Goal: Use online tool/utility: Use online tool/utility

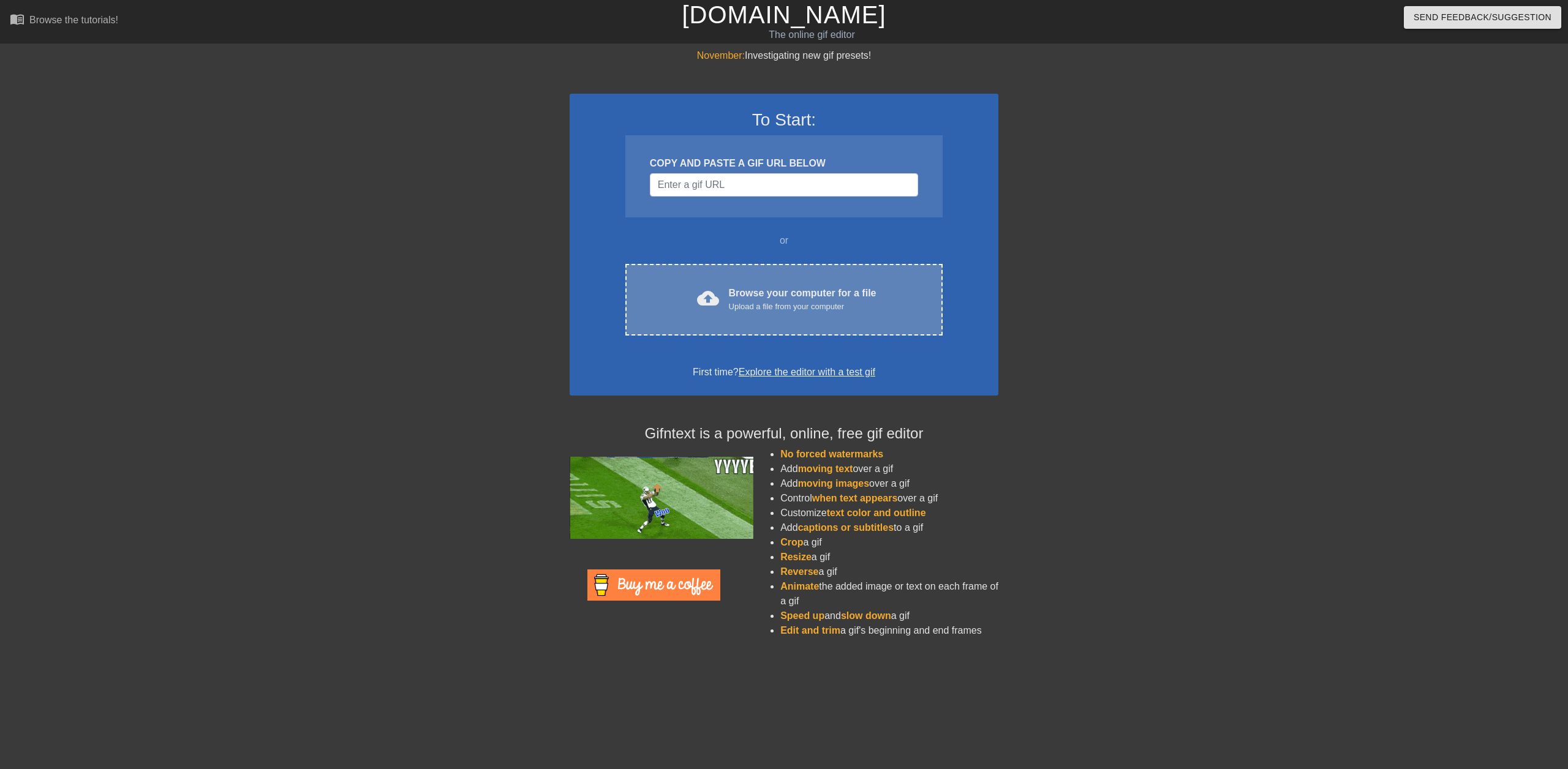
click at [808, 306] on div "Upload a file from your computer" at bounding box center [803, 307] width 147 height 13
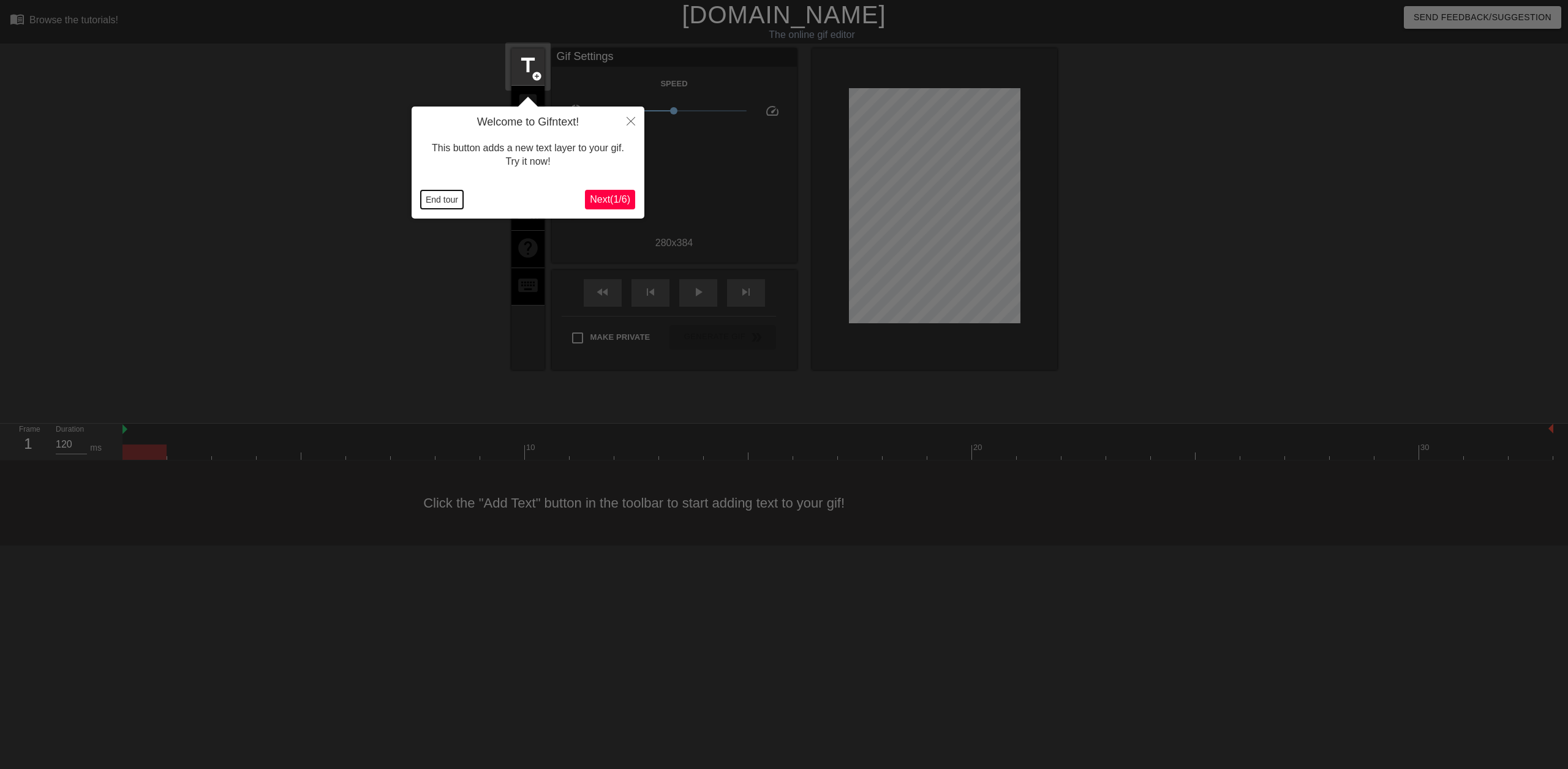
click at [444, 198] on button "End tour" at bounding box center [442, 199] width 42 height 18
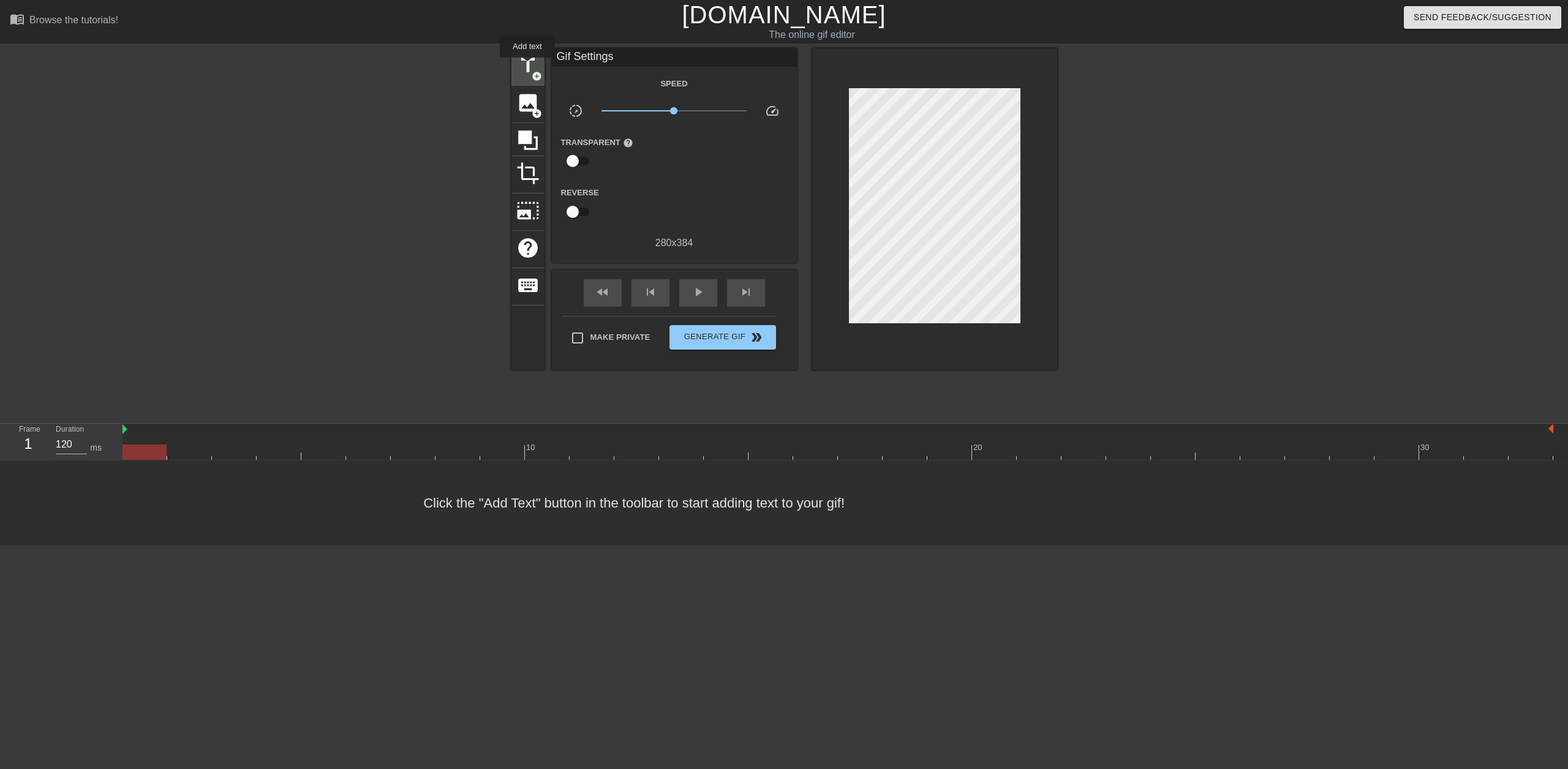
click at [528, 66] on span "title" at bounding box center [528, 66] width 24 height 24
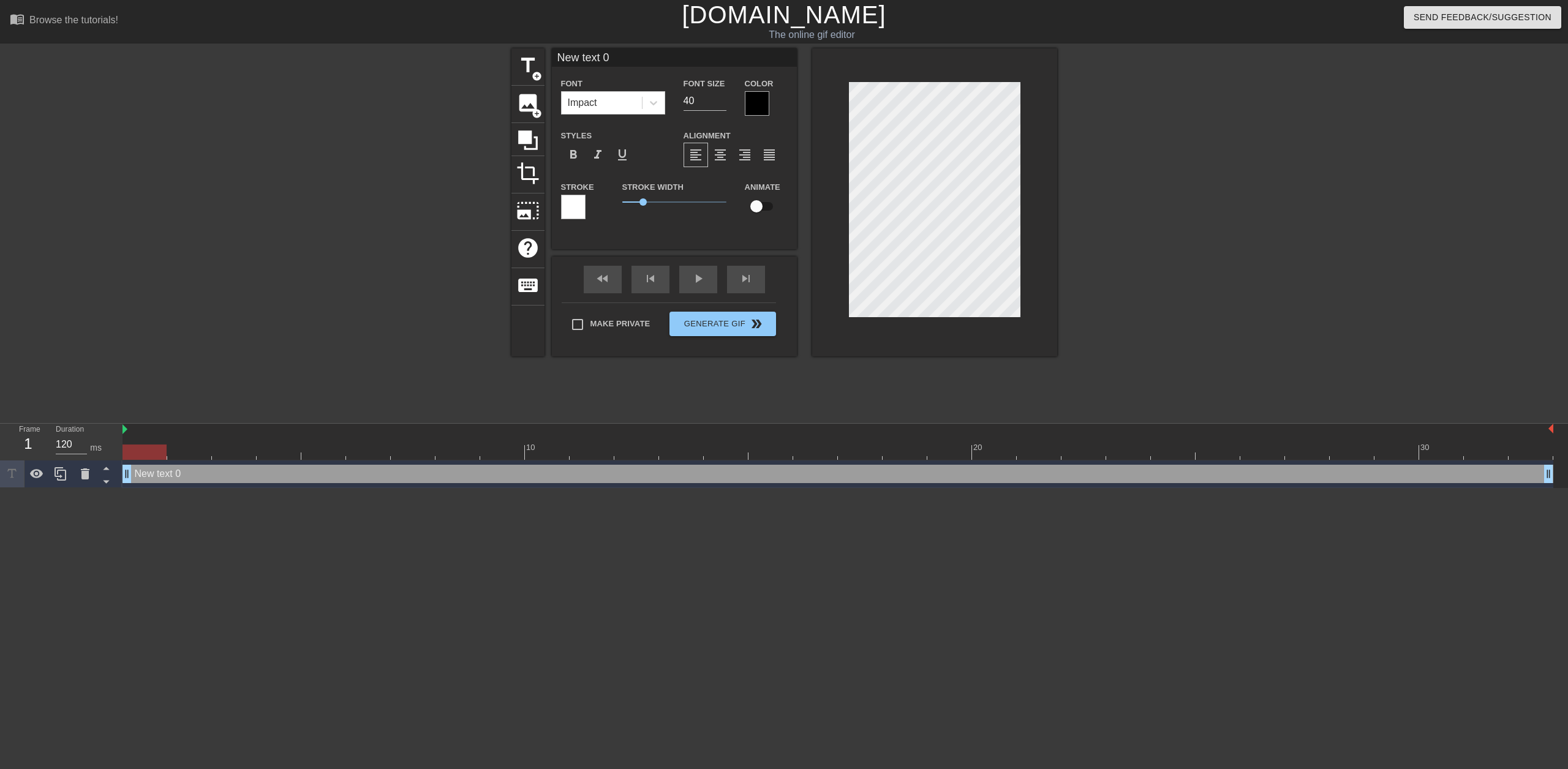
scroll to position [2, 2]
type input "1"
type textarea "1"
type input "1"
type textarea "1"
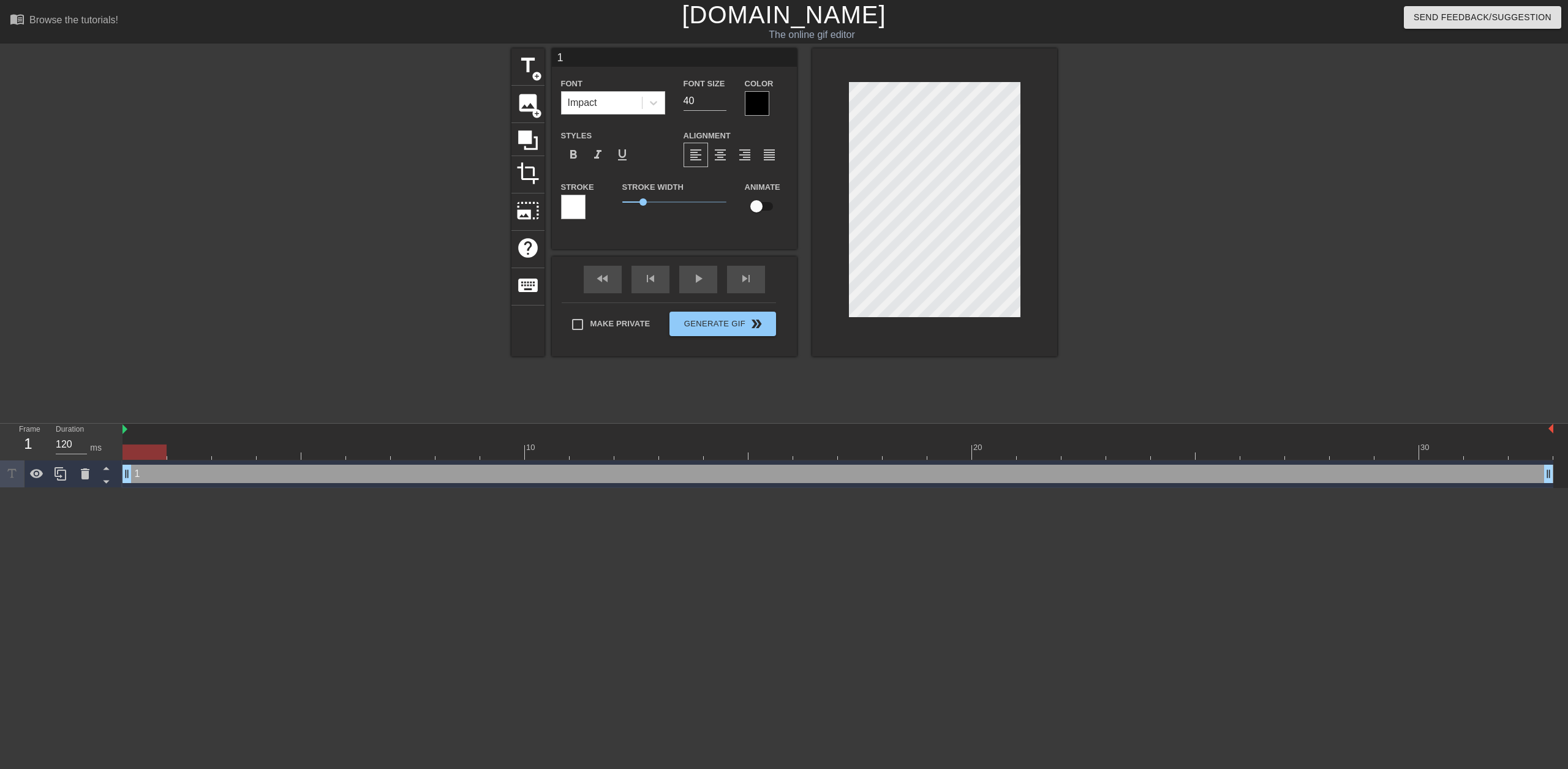
type input "12"
type textarea "1 2"
type input "12"
type textarea "1 2"
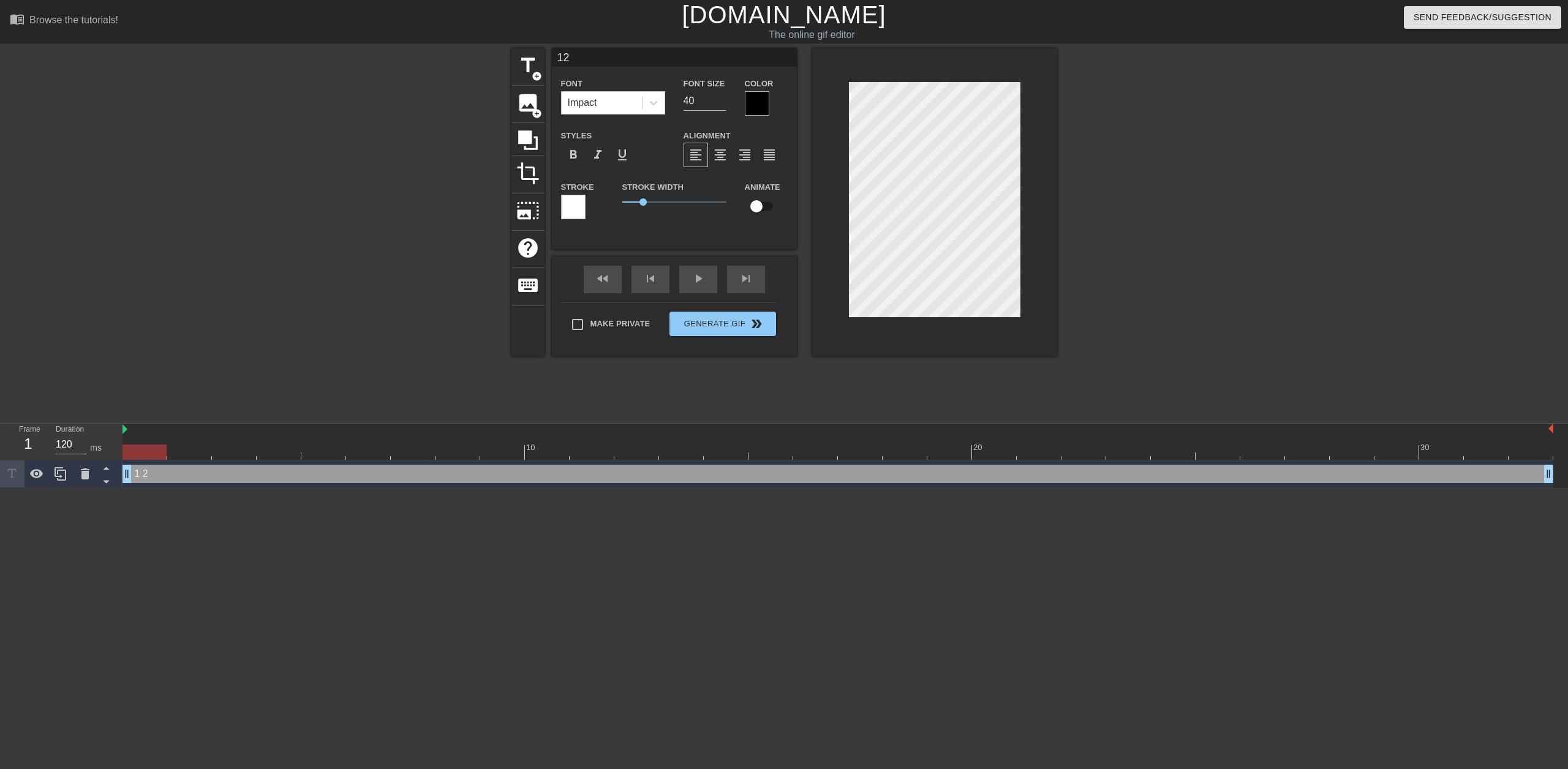
type input "127"
type textarea "1 2 7"
type input "127"
type input "41"
click at [719, 96] on input "41" at bounding box center [705, 100] width 43 height 20
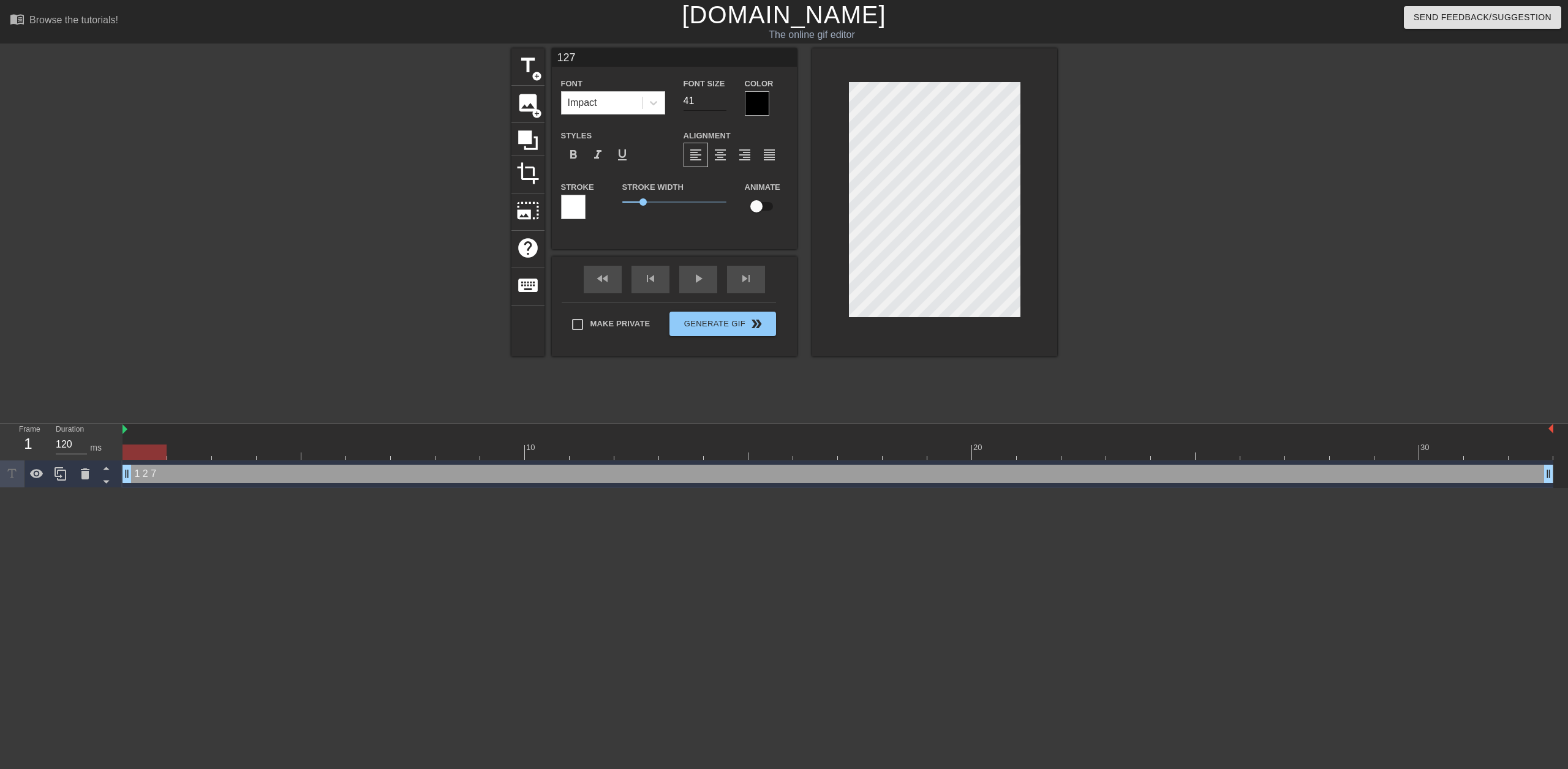
type input "127"
type input "42"
click at [719, 96] on input "42" at bounding box center [705, 100] width 43 height 20
type input "127"
type input "43"
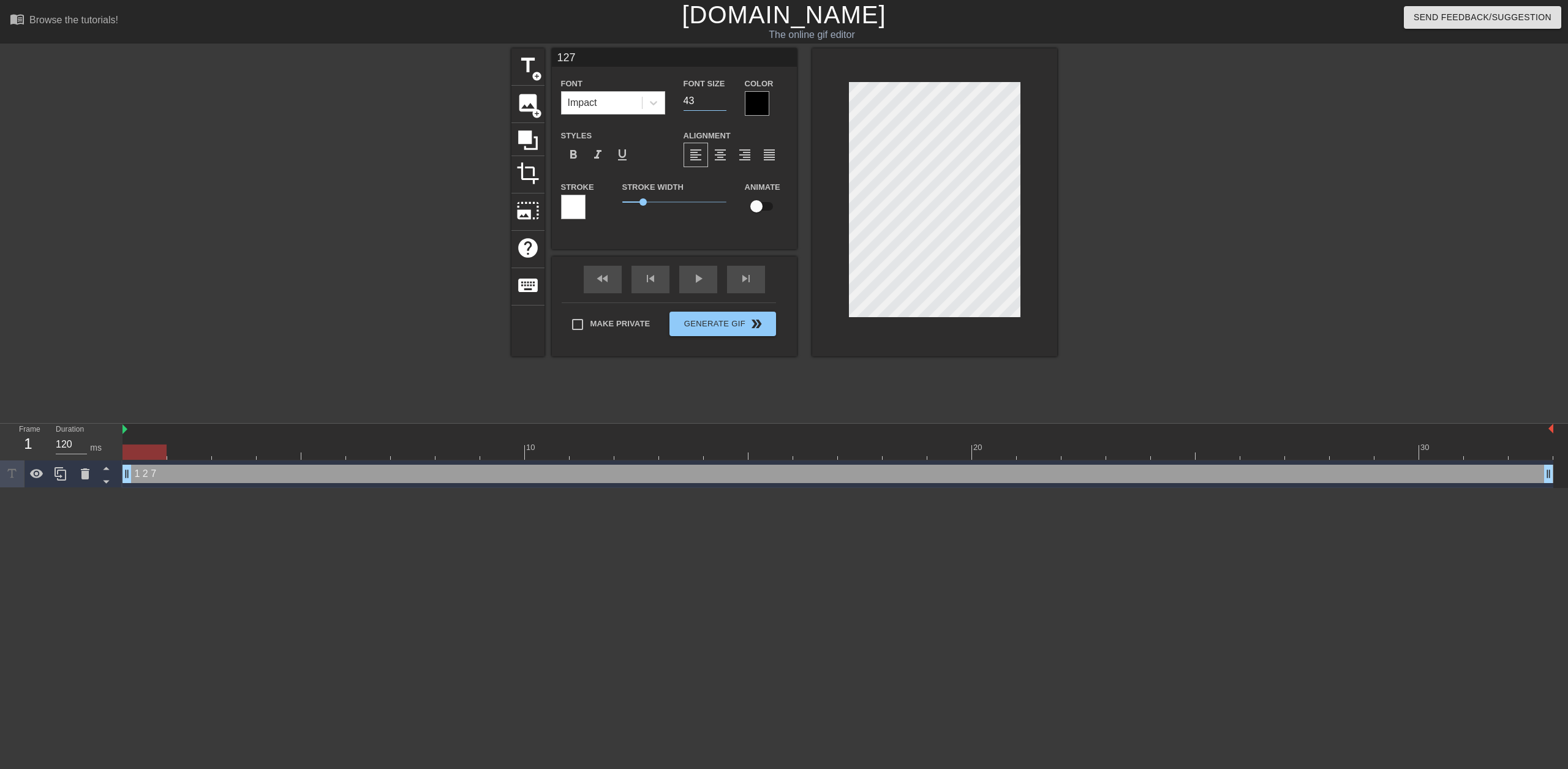
click at [719, 96] on input "43" at bounding box center [705, 100] width 43 height 20
type input "127"
type input "44"
click at [719, 96] on input "44" at bounding box center [705, 100] width 43 height 20
type input "127"
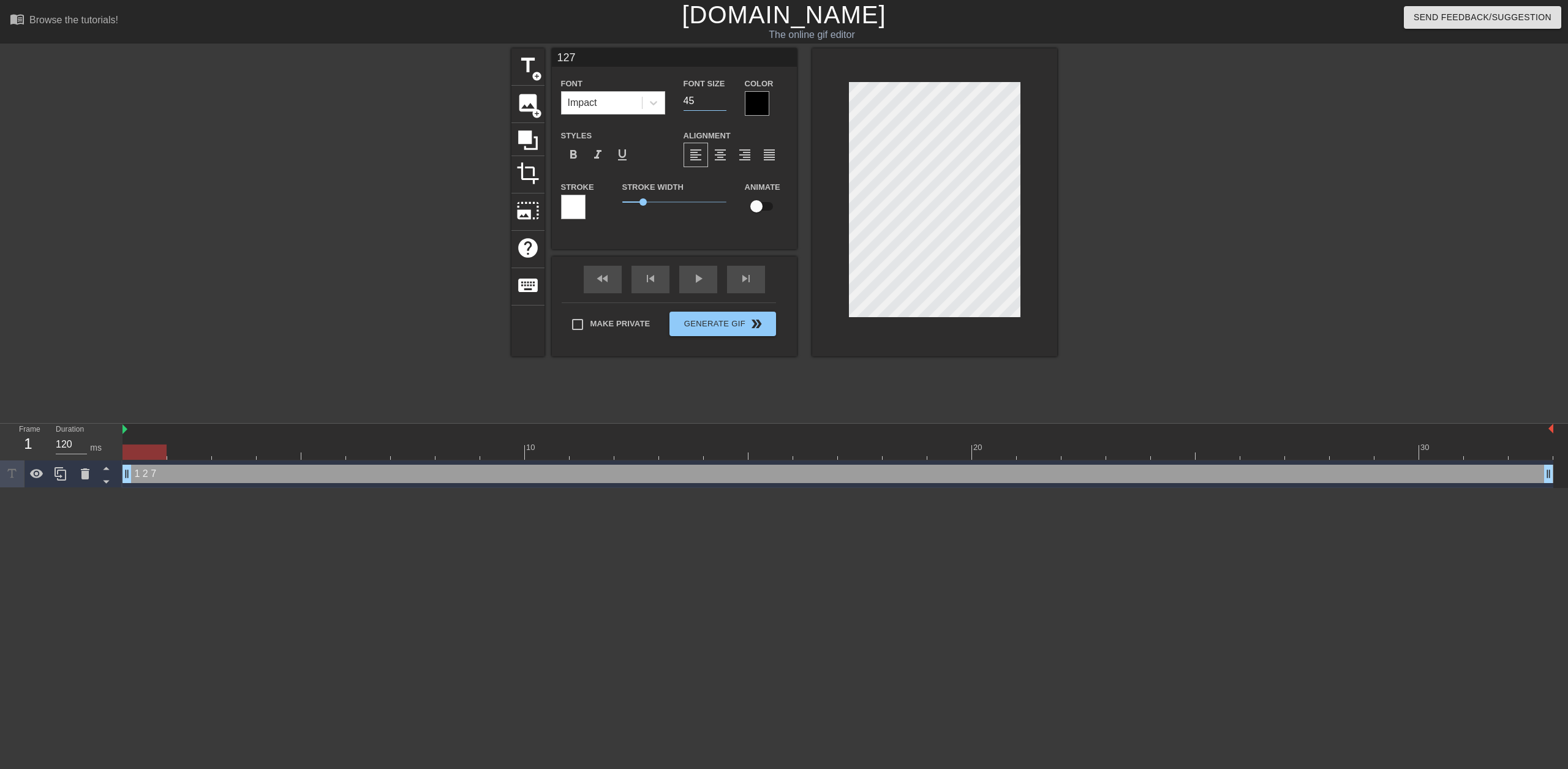
type input "45"
click at [719, 96] on input "45" at bounding box center [705, 100] width 43 height 20
type input "127"
type input "46"
type input "127"
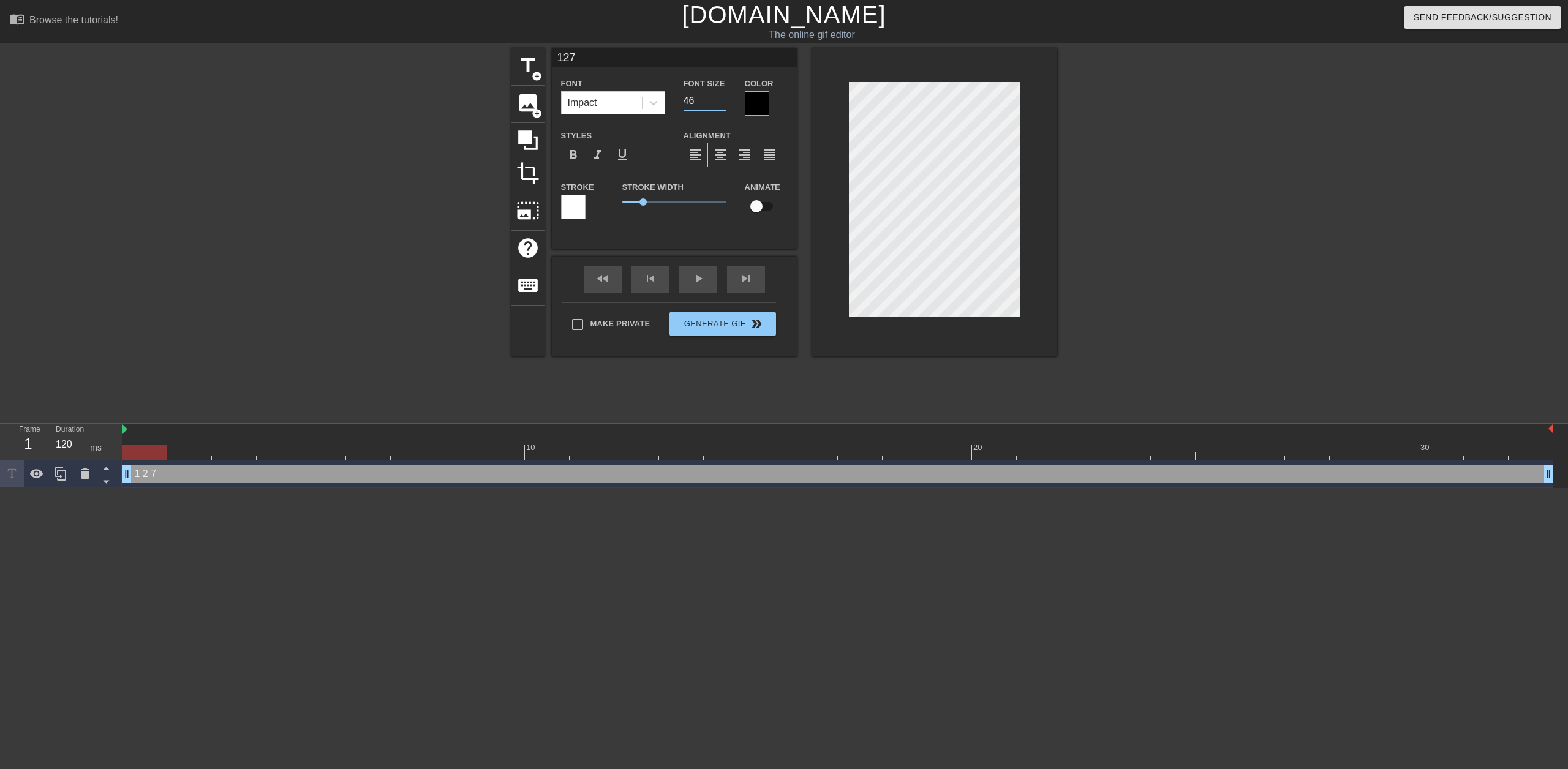
type input "47"
type input "127"
type input "48"
type input "127"
type input "49"
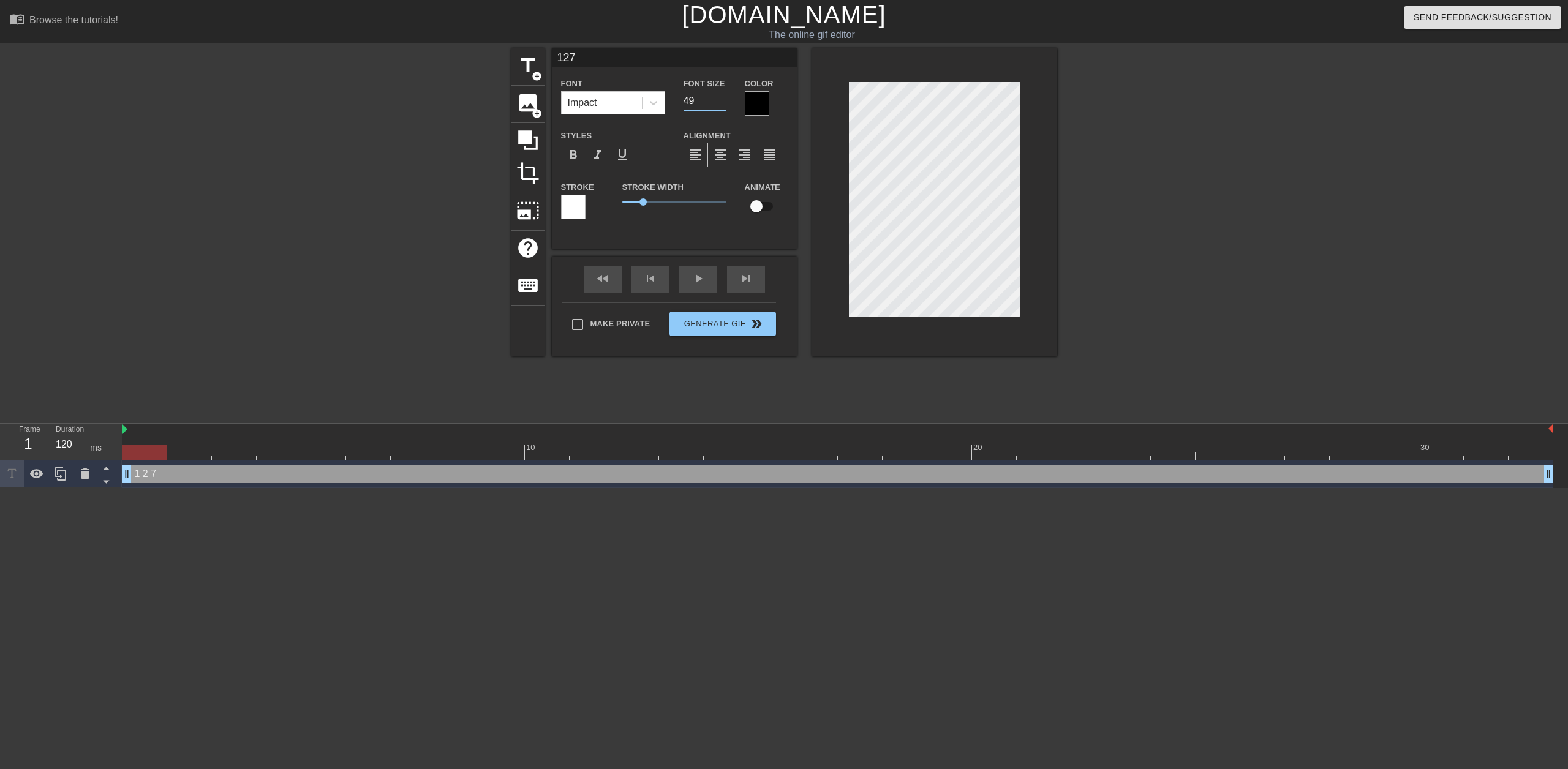
type input "127"
type input "50"
type input "127"
type input "51"
type input "127"
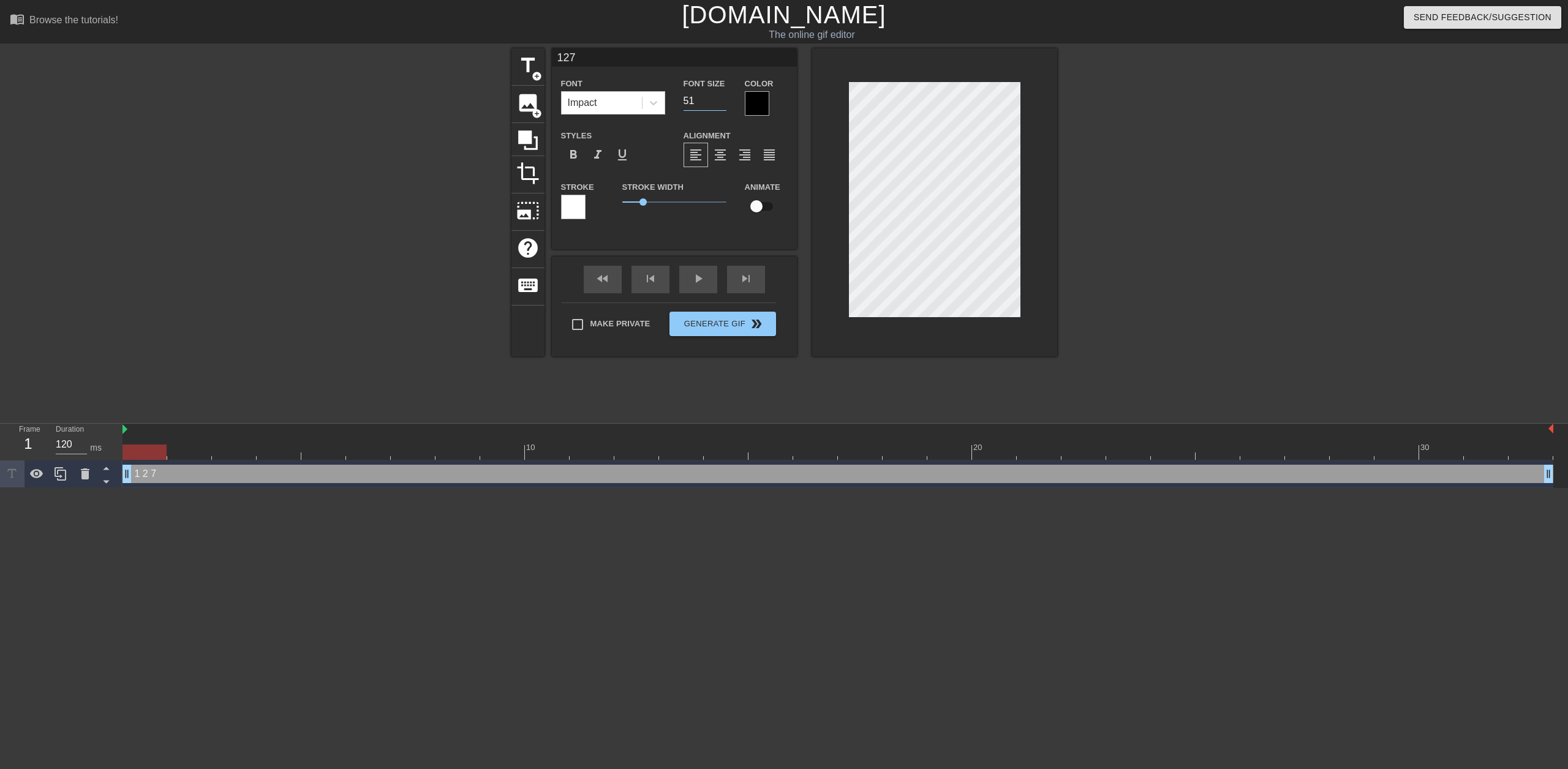
type input "52"
type input "127"
type input "53"
type input "127"
type input "54"
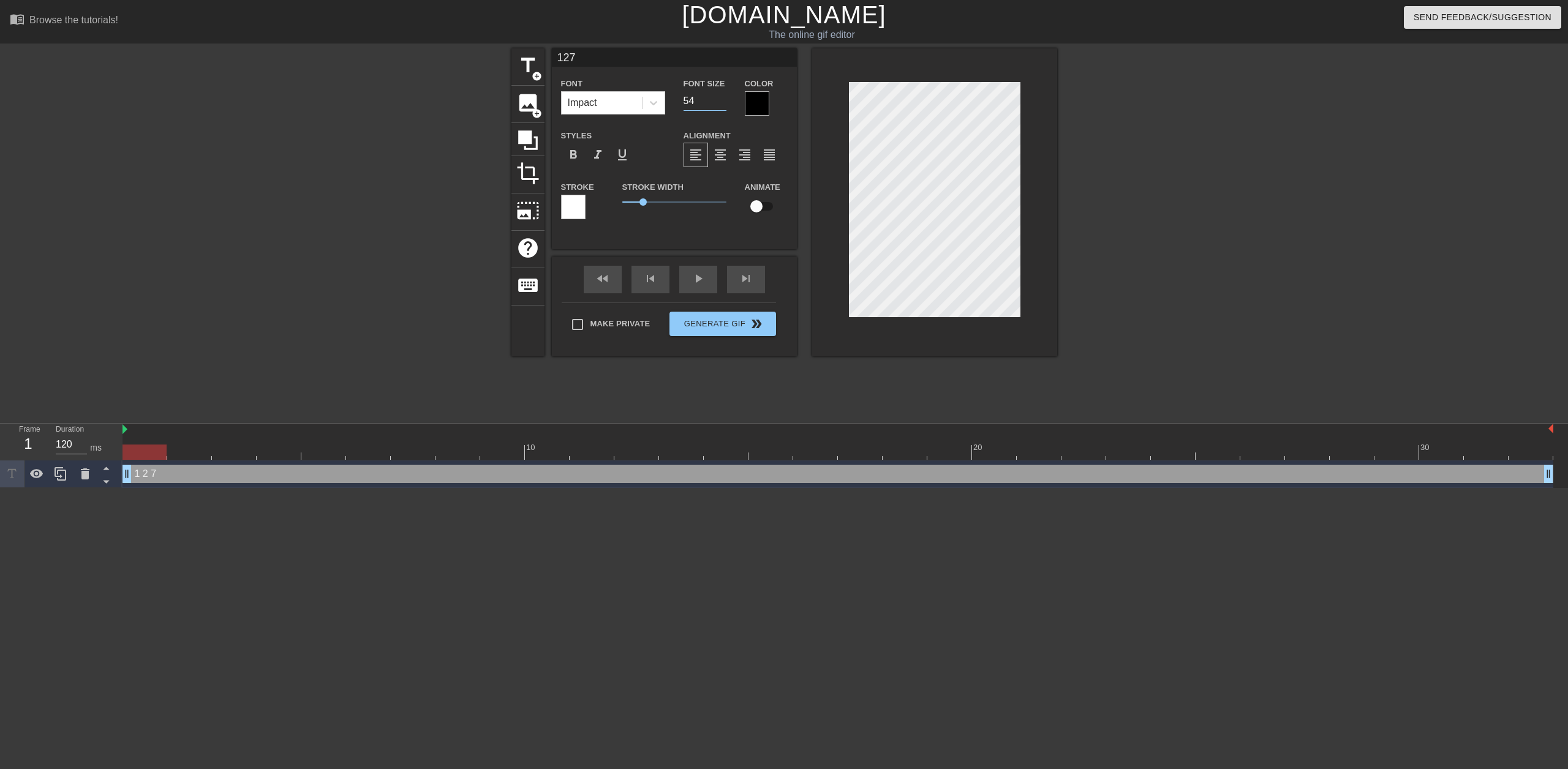
type input "127"
type input "55"
type input "127"
type input "56"
type input "127"
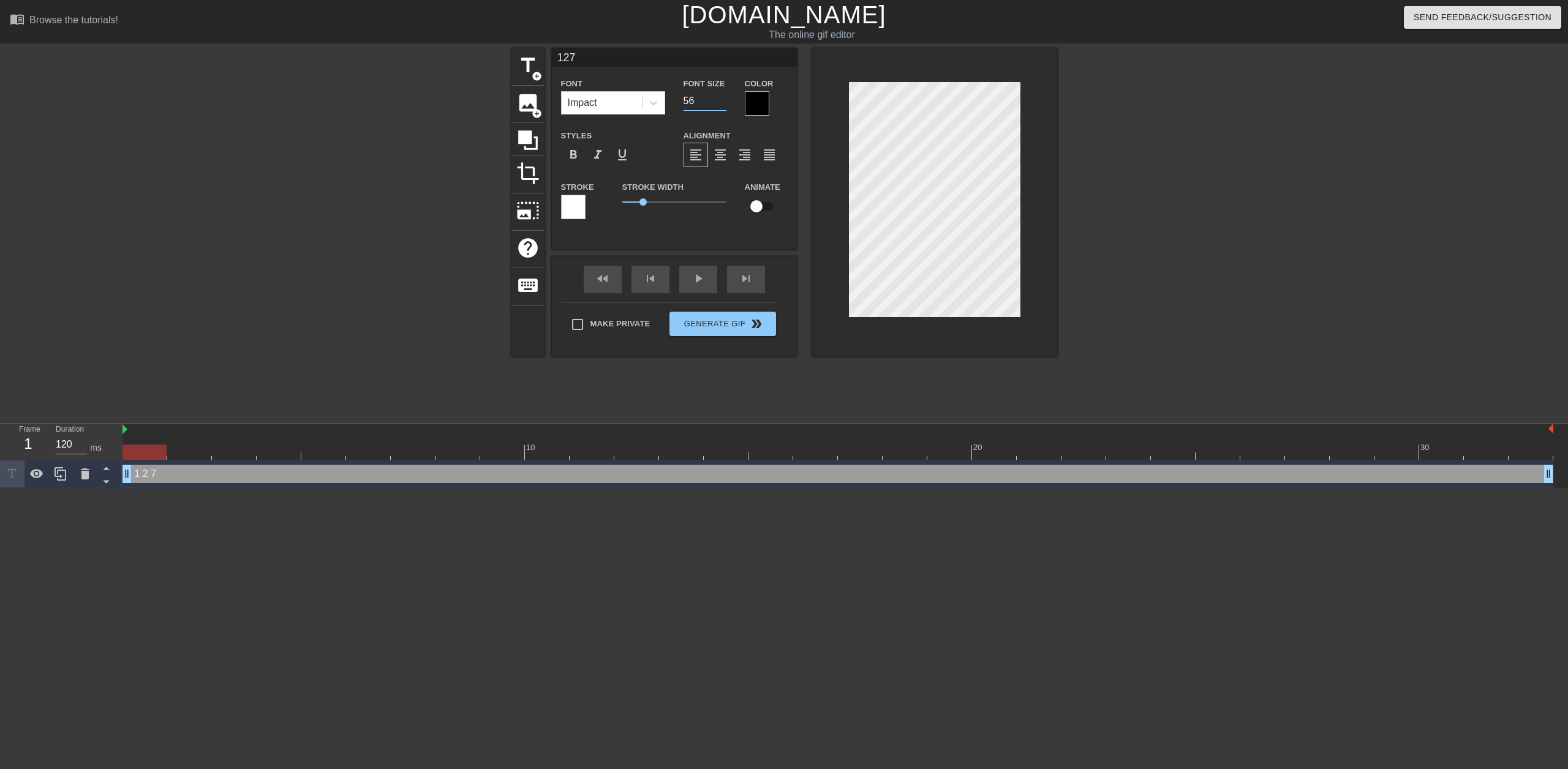
type input "57"
type input "127"
type input "58"
type input "127"
type input "59"
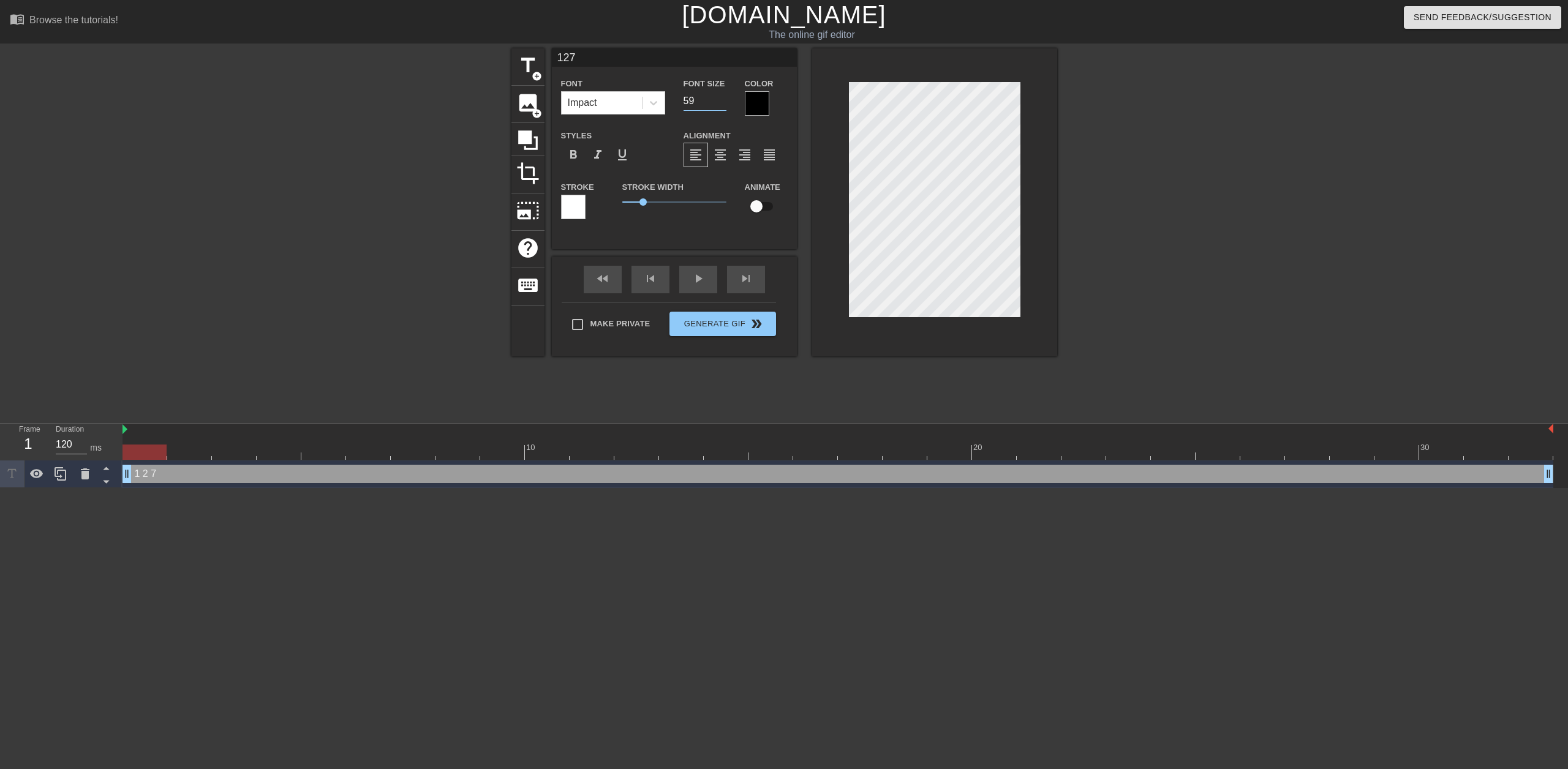
type input "127"
type input "60"
type input "127"
type input "61"
type input "127"
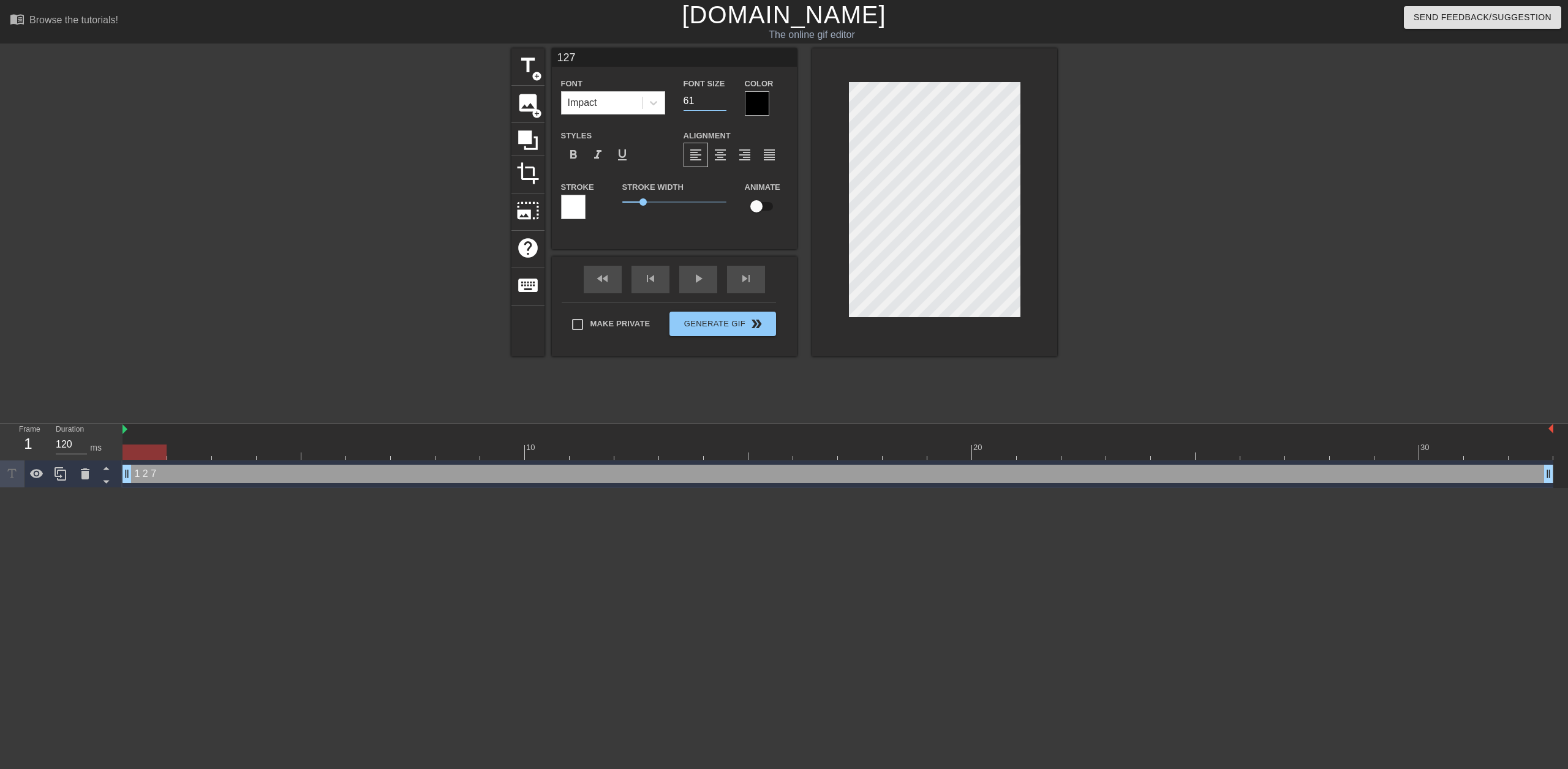
type input "62"
type input "127"
type input "63"
type input "127"
type input "64"
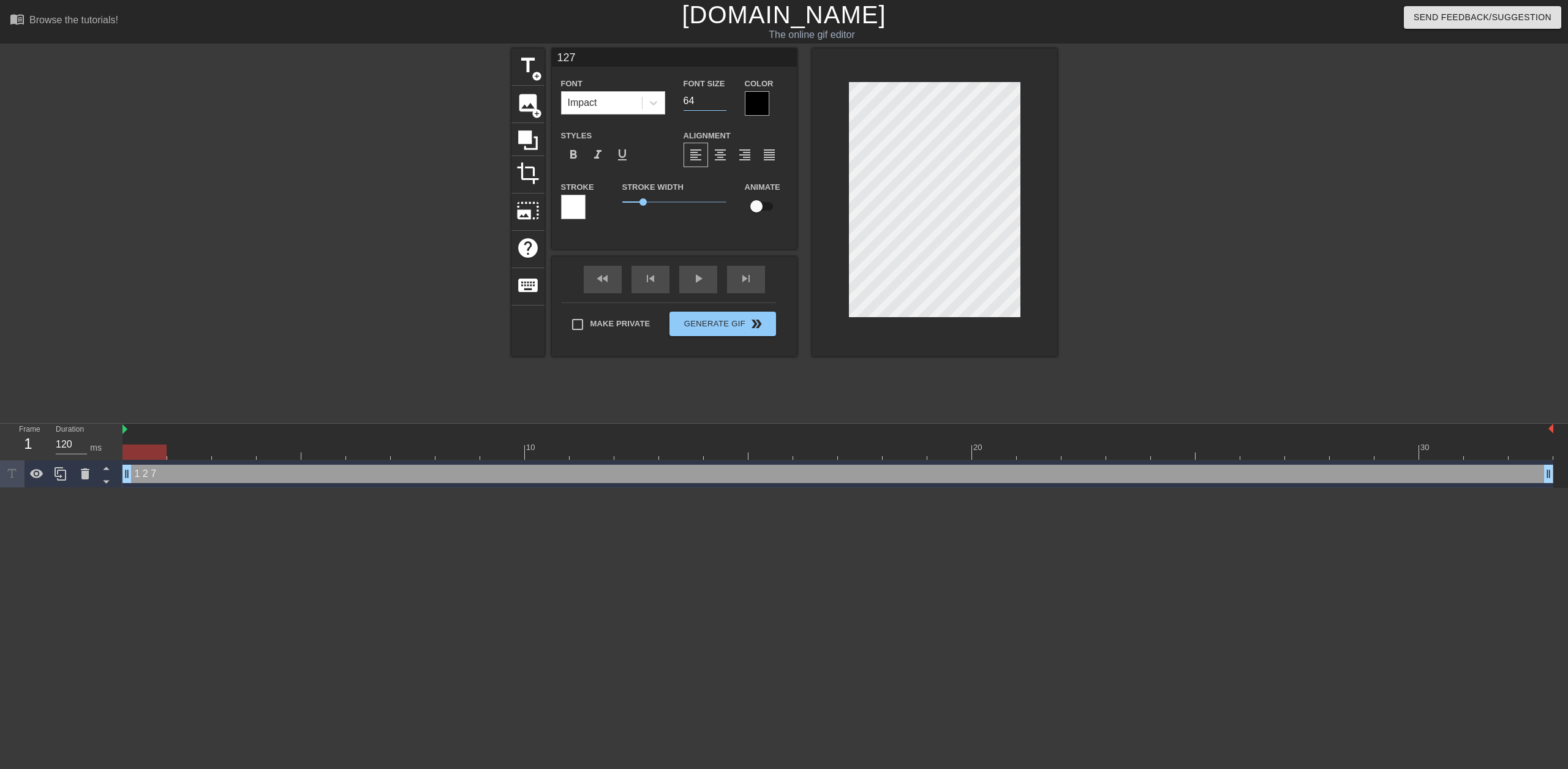
type input "127"
type input "65"
type input "127"
type input "66"
type input "127"
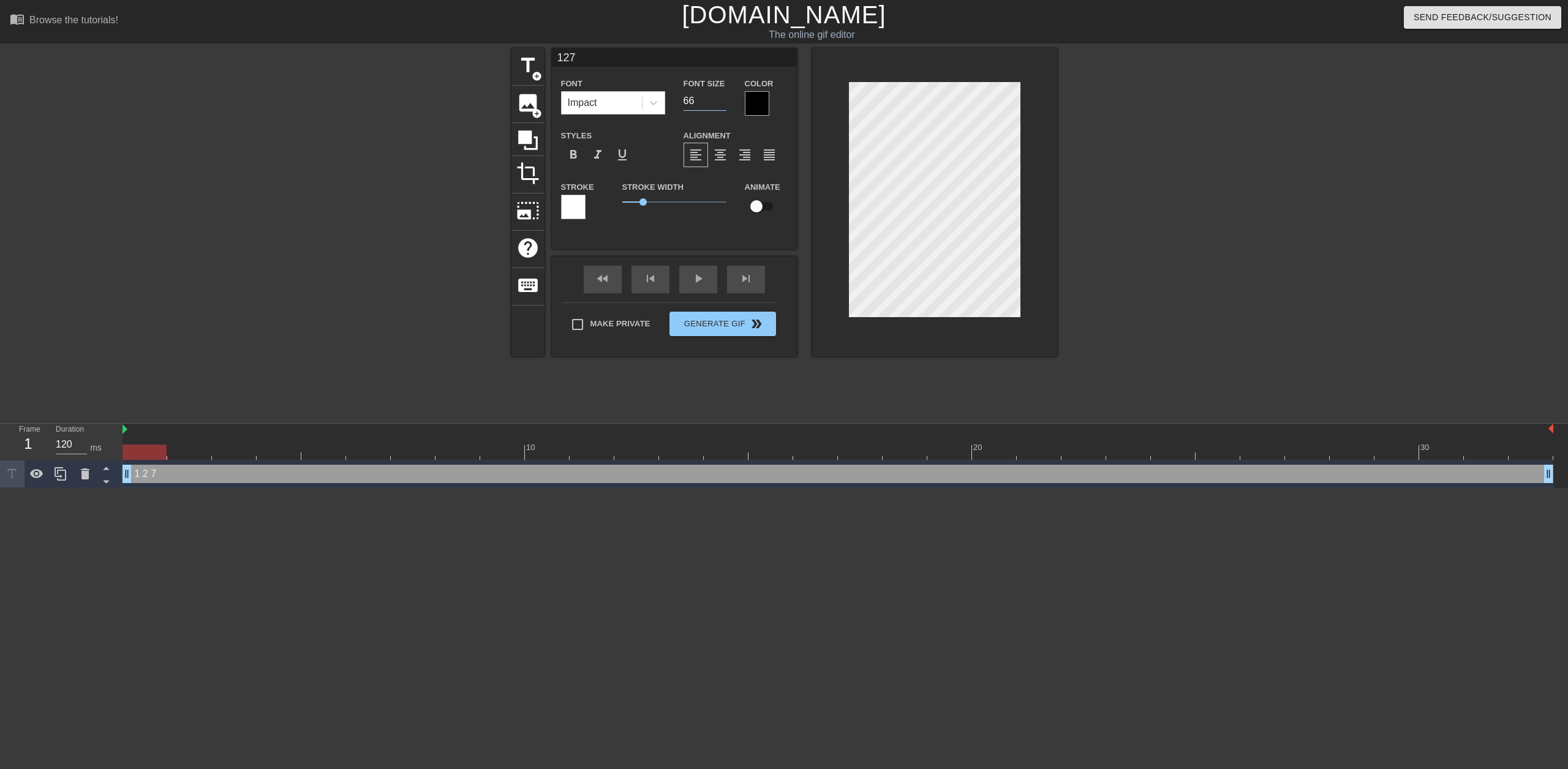
type input "67"
type input "127"
type input "68"
type input "127"
type input "69"
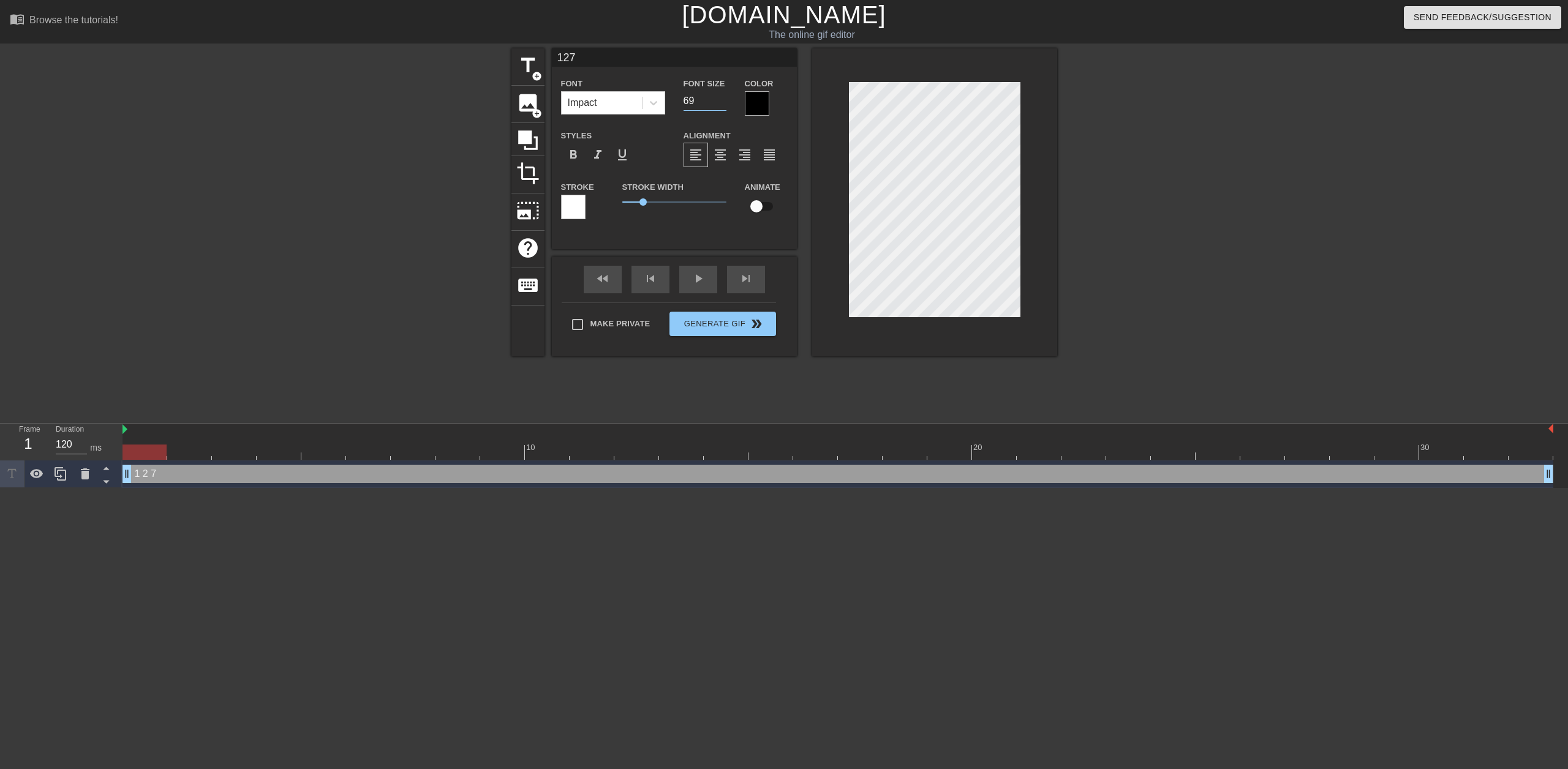
type input "127"
type input "70"
type input "127"
type input "71"
type input "127"
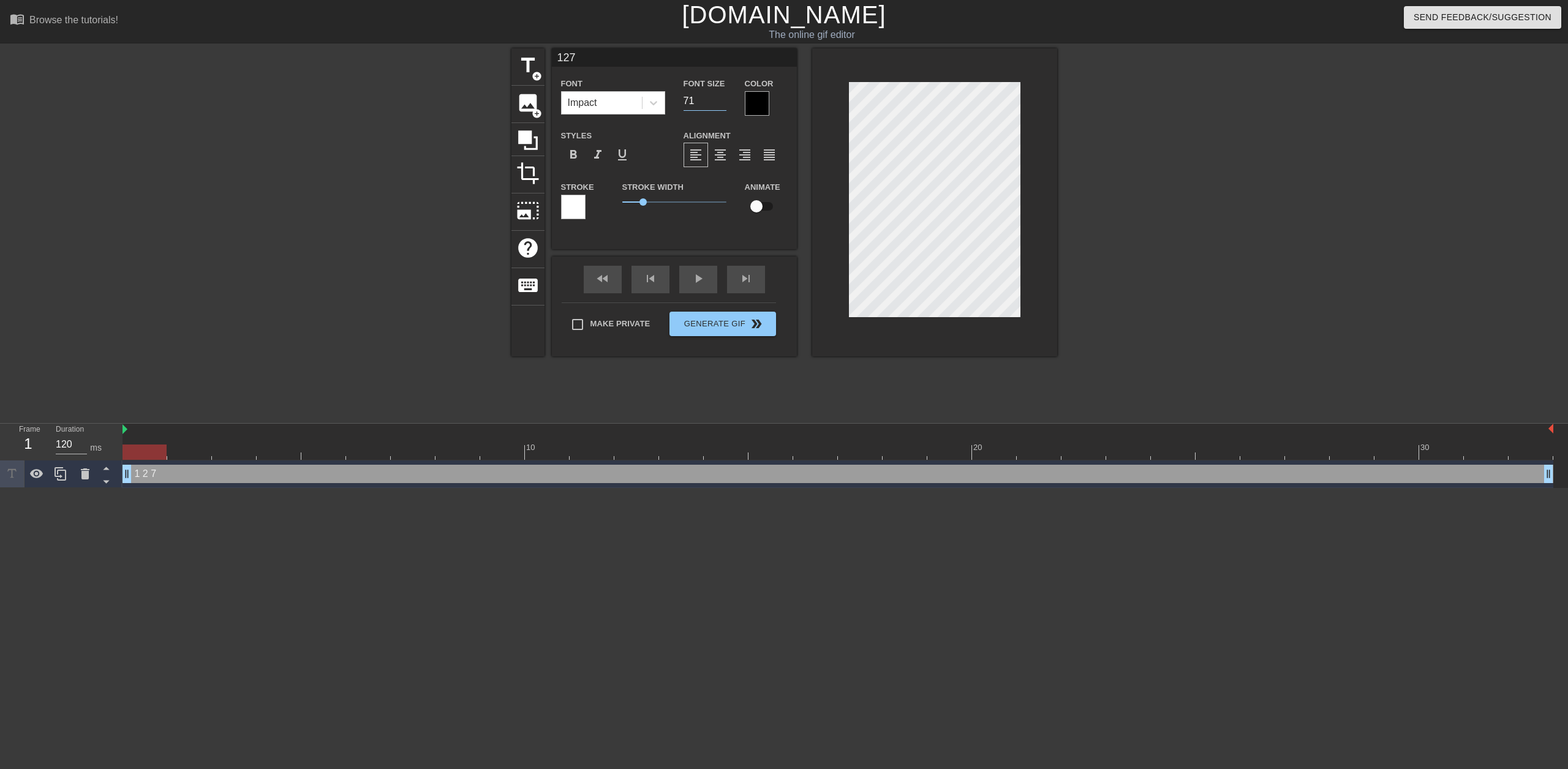
type input "72"
type input "127"
type input "73"
type input "127"
type input "74"
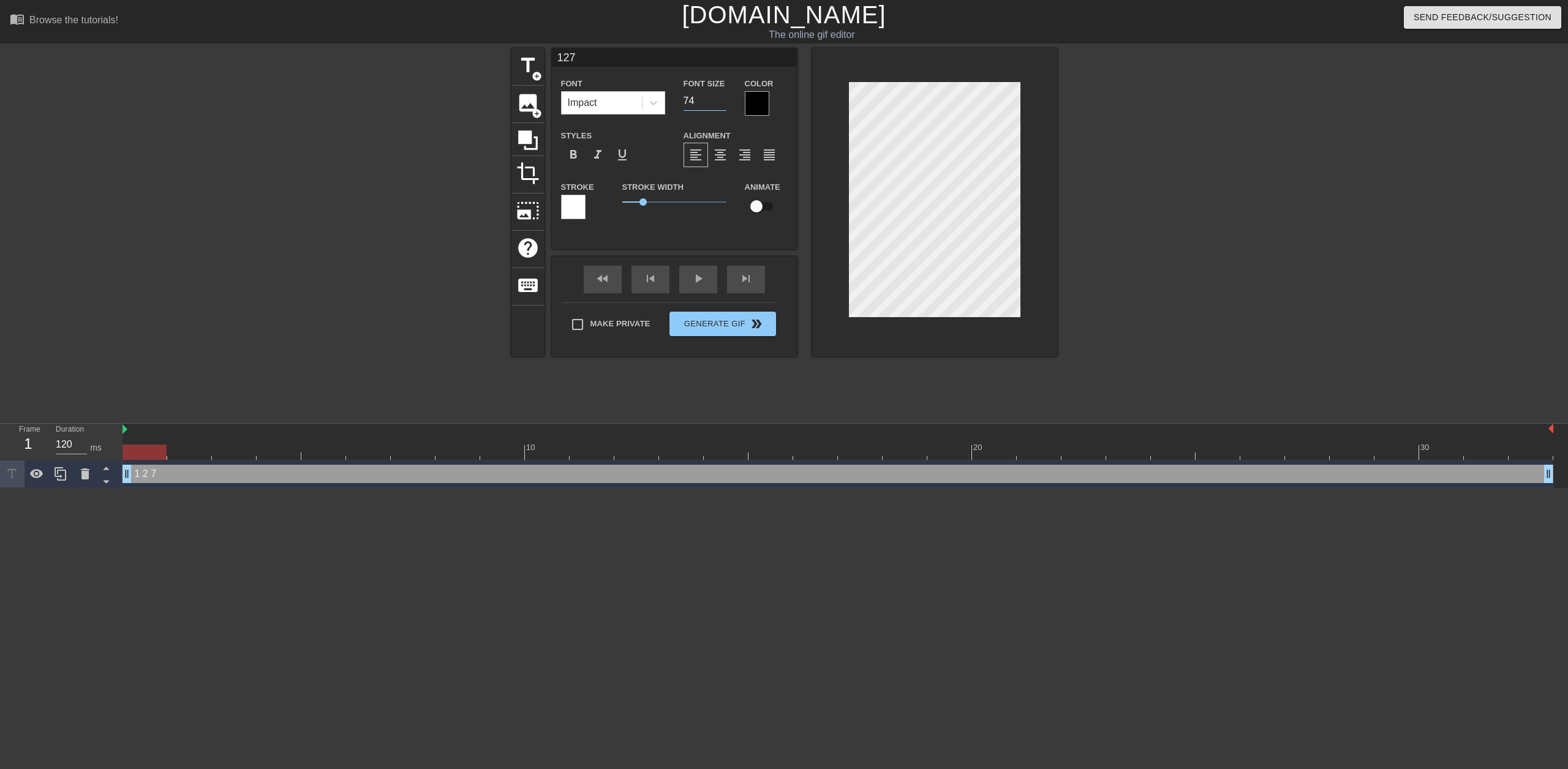
type input "127"
type input "75"
type input "127"
type input "76"
type input "127"
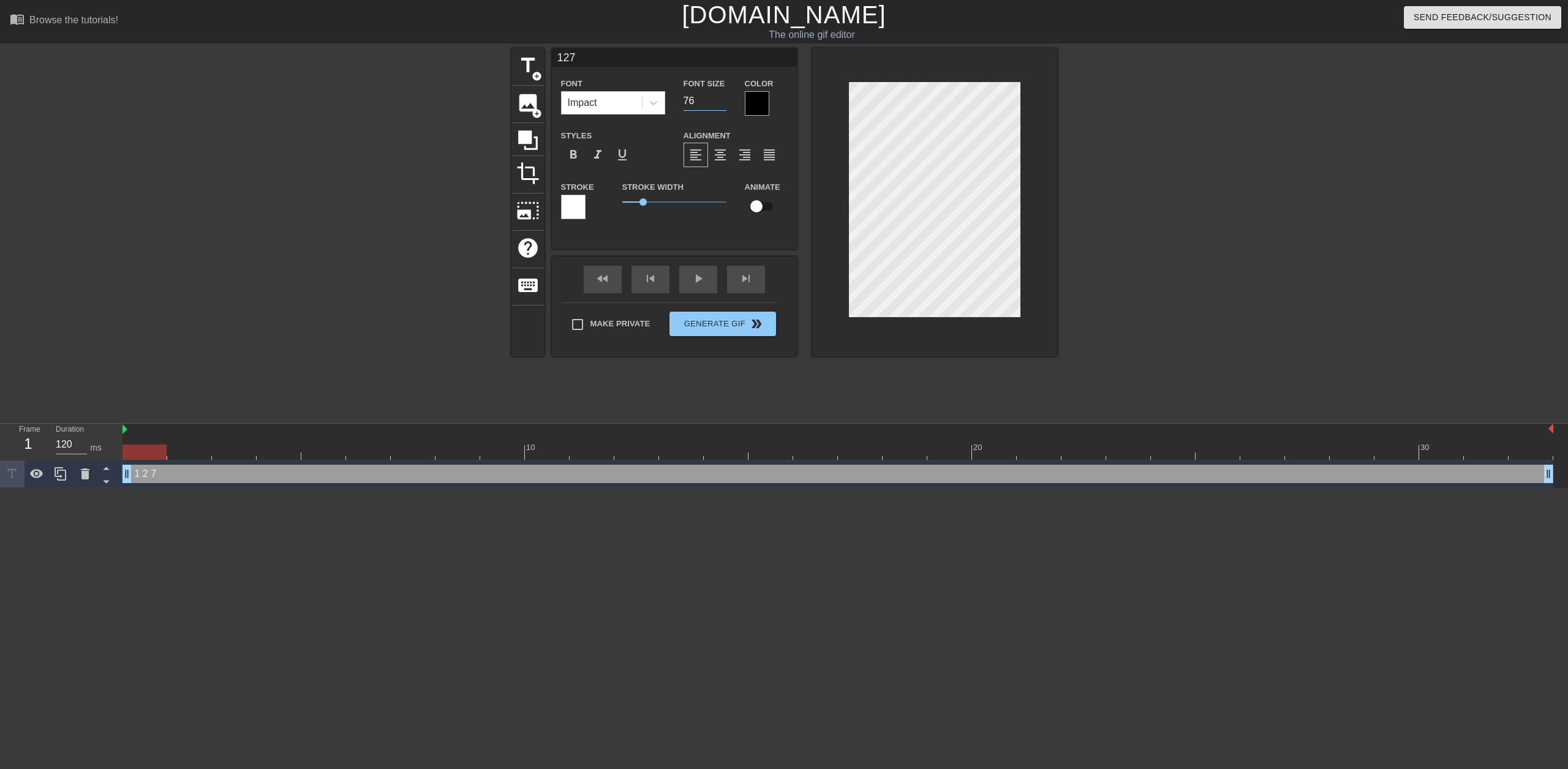
type input "77"
type input "127"
type input "78"
type input "127"
type input "79"
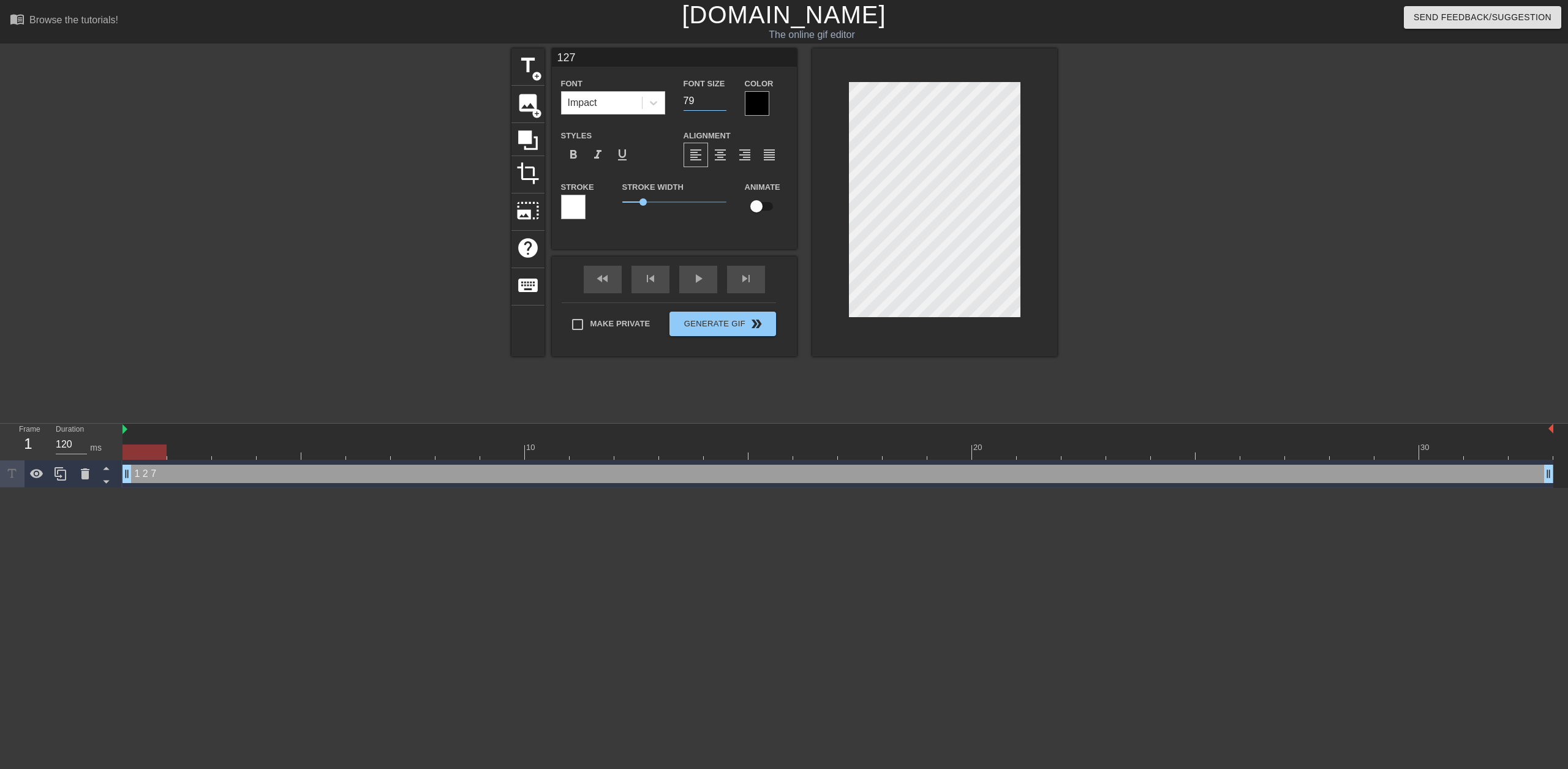
type input "127"
type input "80"
type input "127"
type input "81"
type input "127"
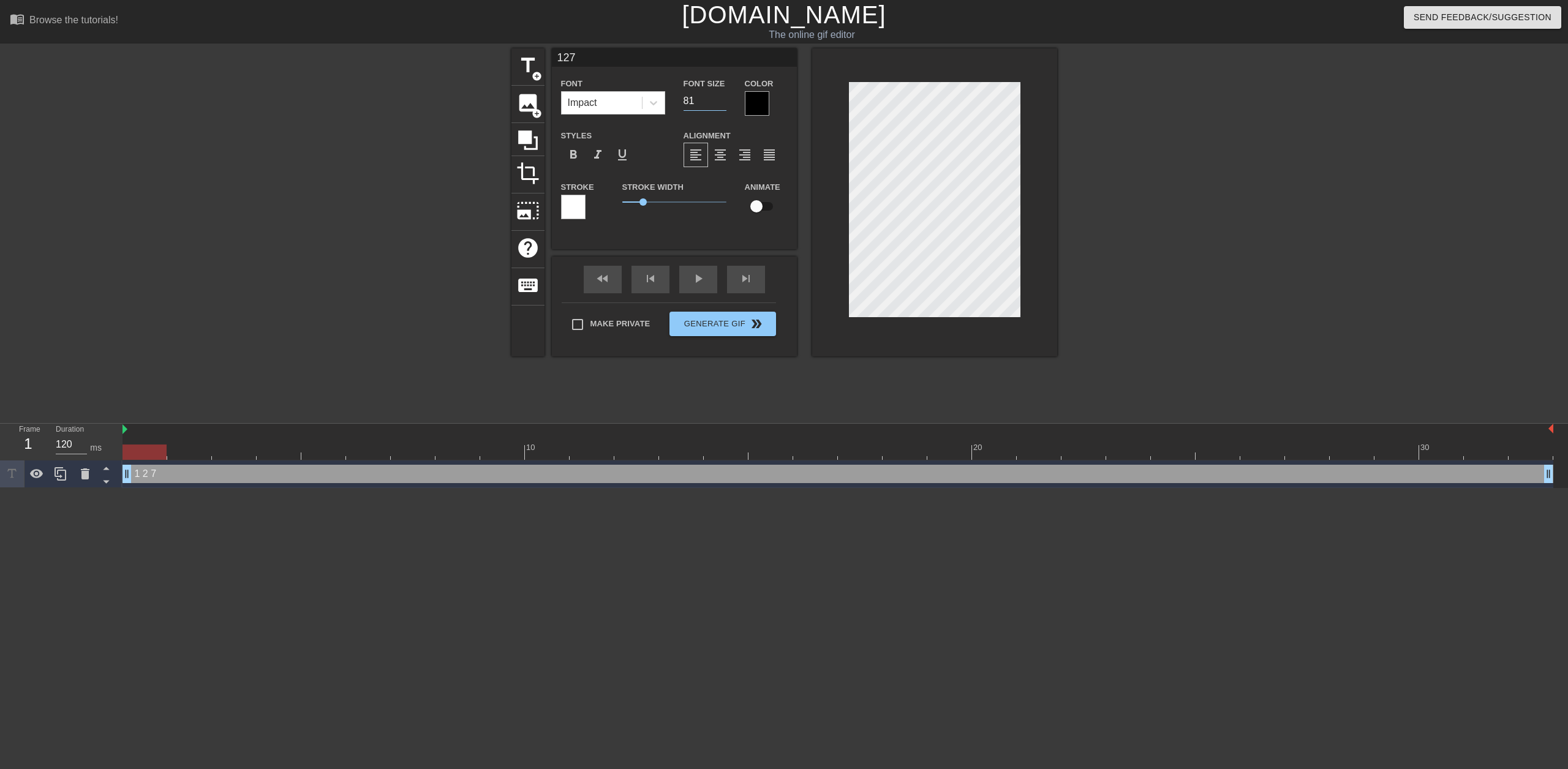
type input "82"
type input "127"
type input "83"
type input "127"
type input "84"
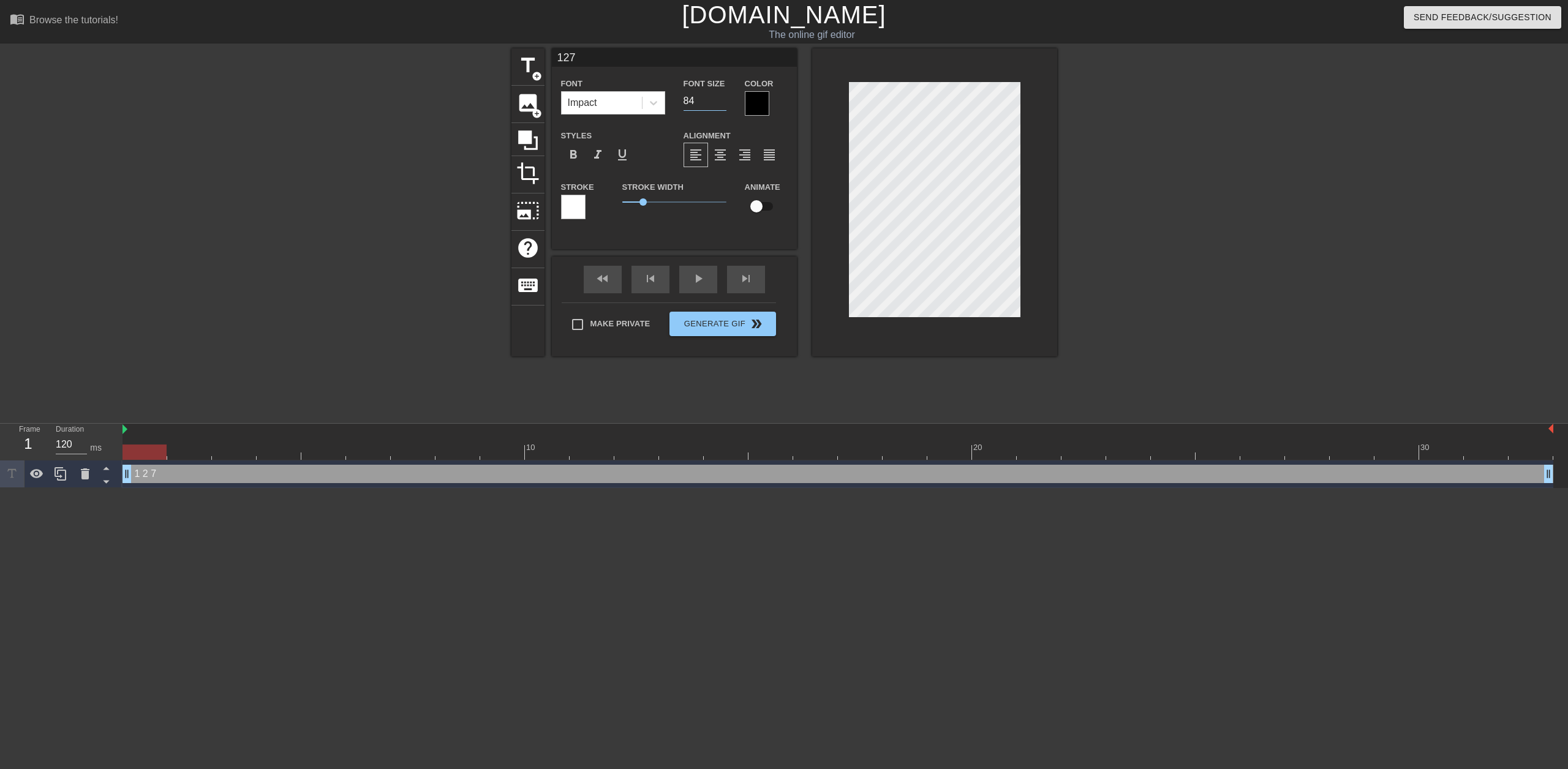
type input "127"
type input "85"
type input "127"
type input "86"
type input "127"
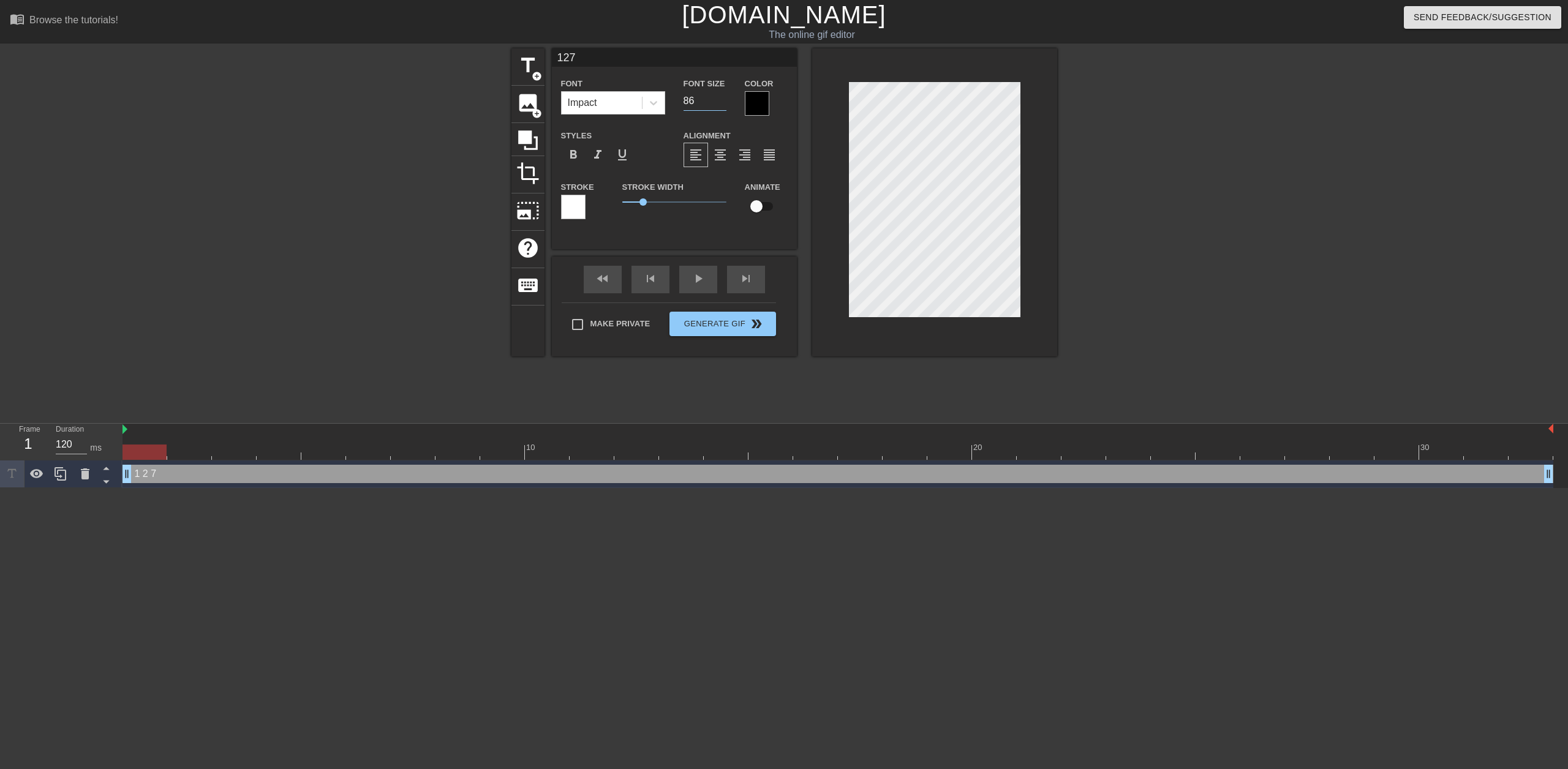
type input "87"
type input "127"
type input "88"
type input "127"
type input "89"
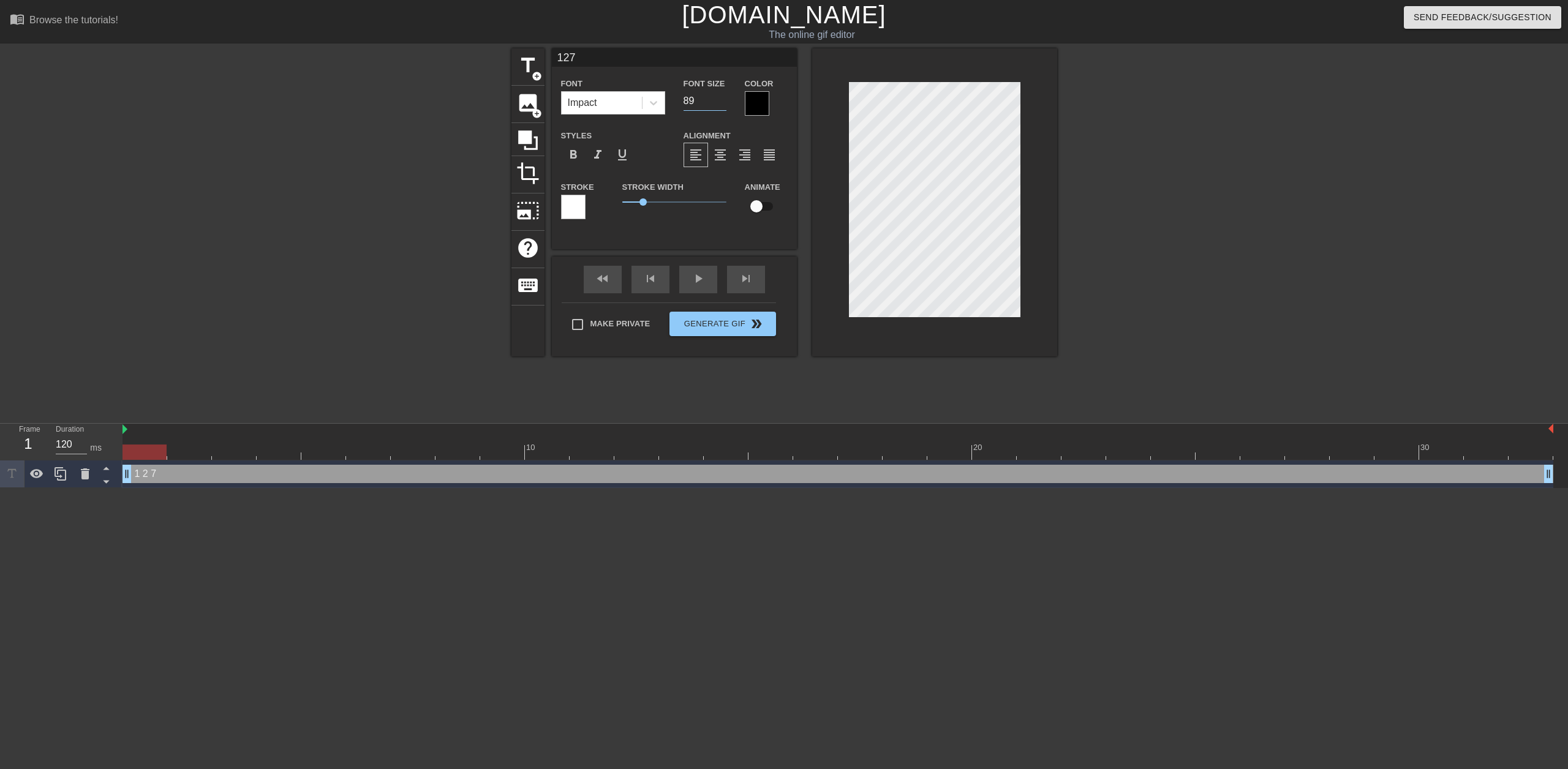
type input "127"
type input "90"
type input "127"
type input "91"
type input "127"
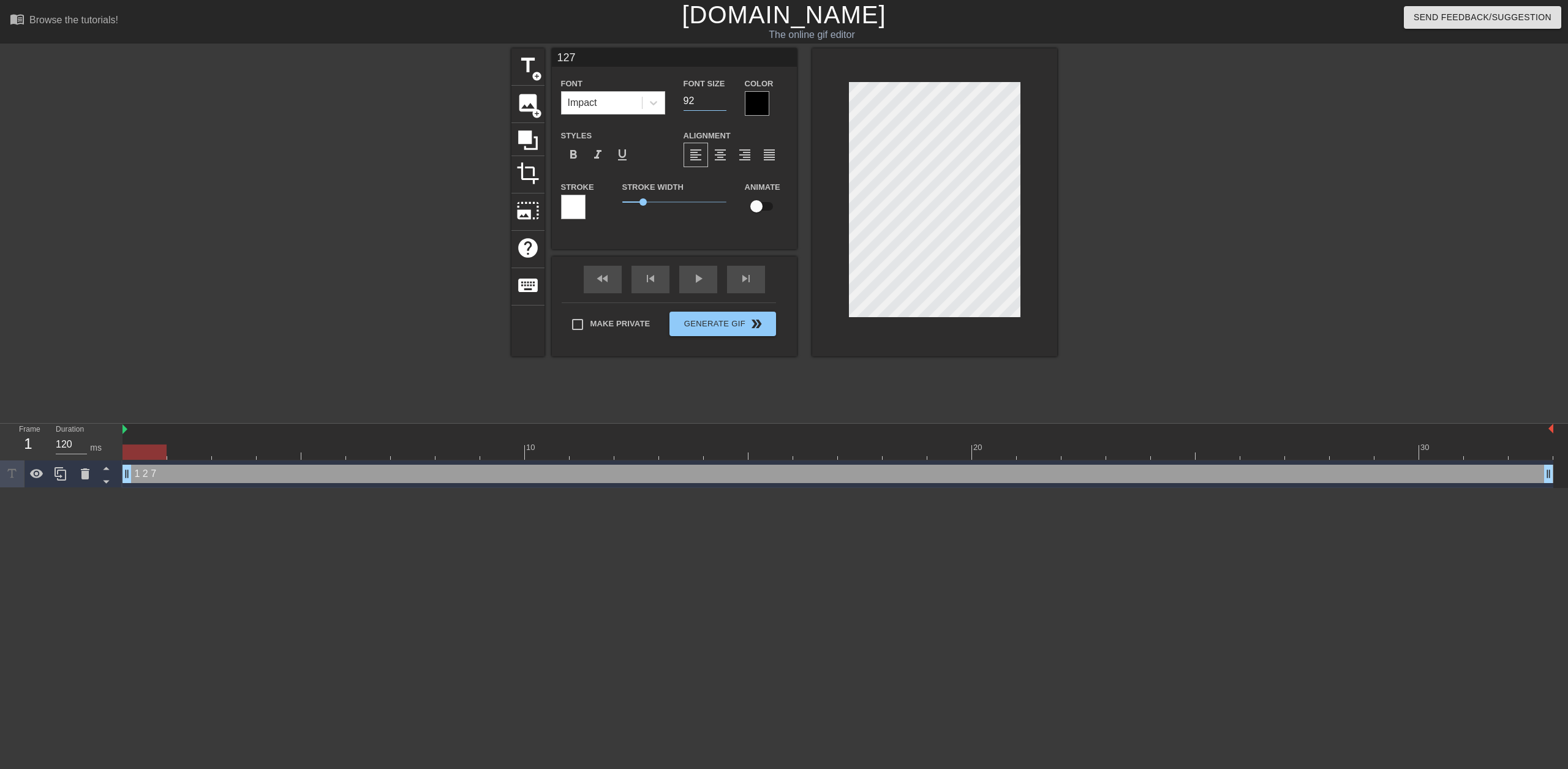
type input "92"
click at [719, 96] on input "92" at bounding box center [705, 100] width 43 height 20
type input "127"
type input "93"
click at [719, 96] on input "93" at bounding box center [705, 100] width 43 height 20
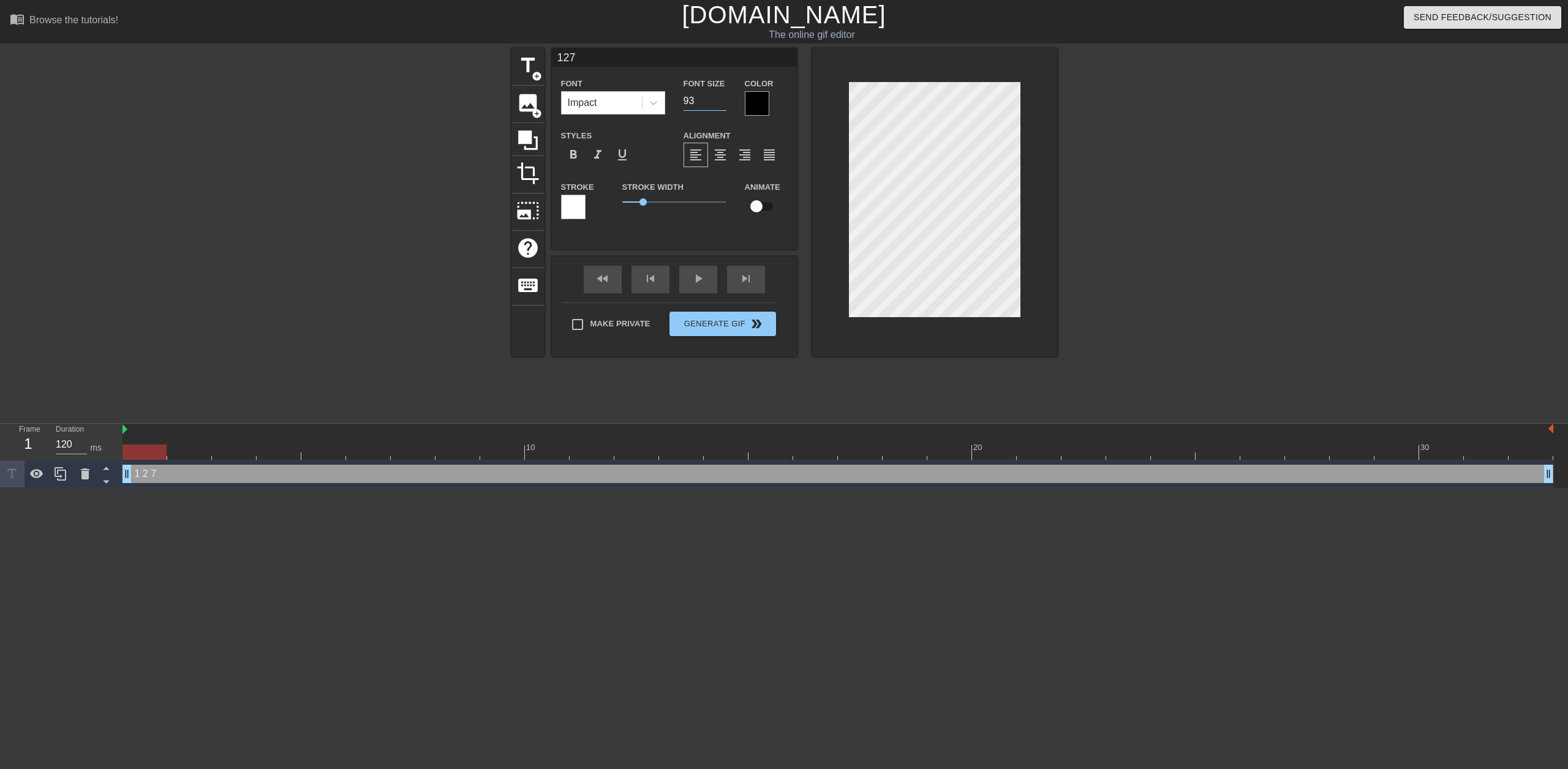
type input "127"
type input "94"
click at [719, 96] on input "94" at bounding box center [705, 100] width 43 height 20
type input "127"
type input "95"
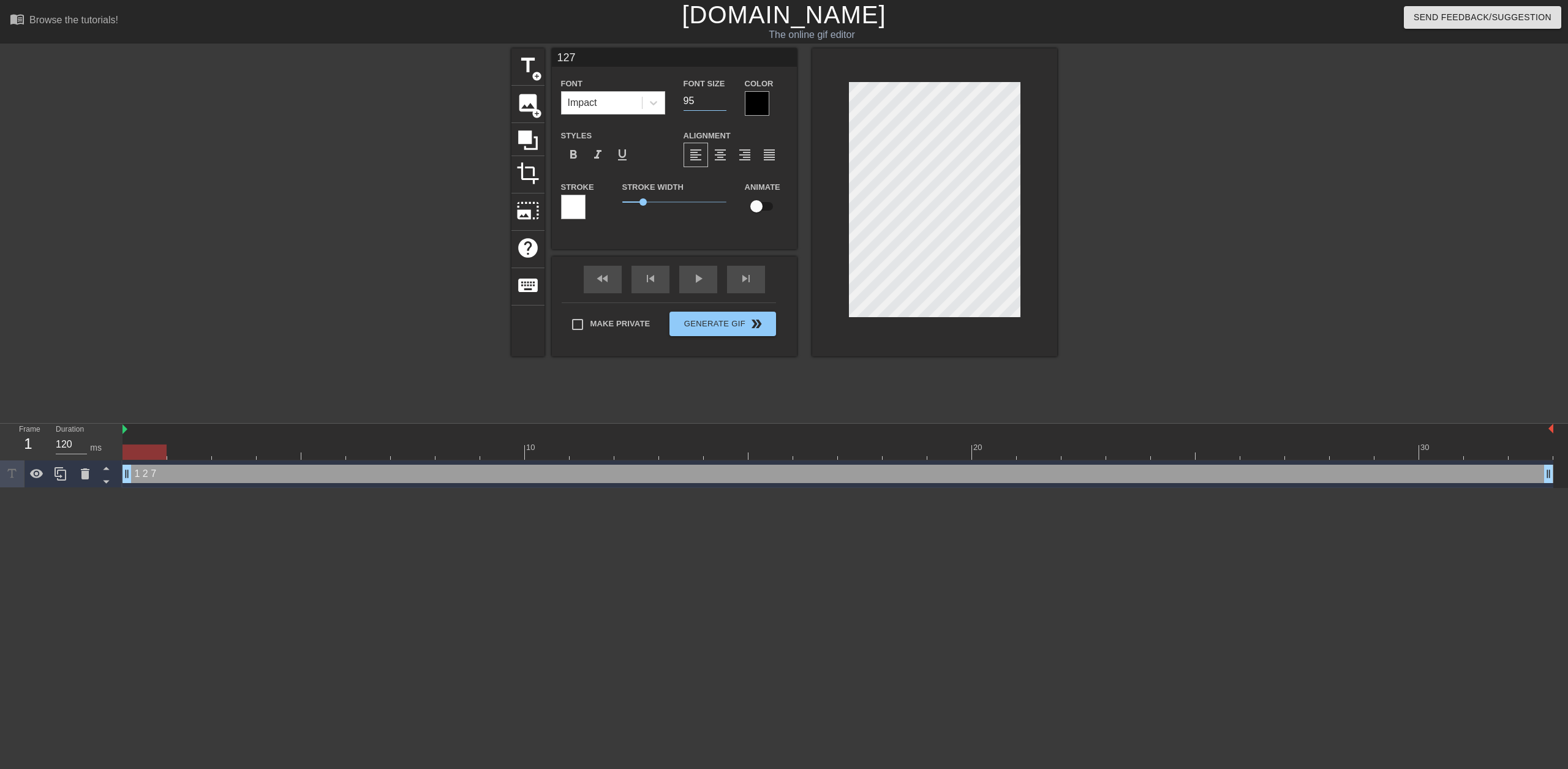
click at [719, 96] on input "95" at bounding box center [705, 100] width 43 height 20
type input "127"
type input "96"
click at [719, 96] on input "96" at bounding box center [705, 100] width 43 height 20
type input "127"
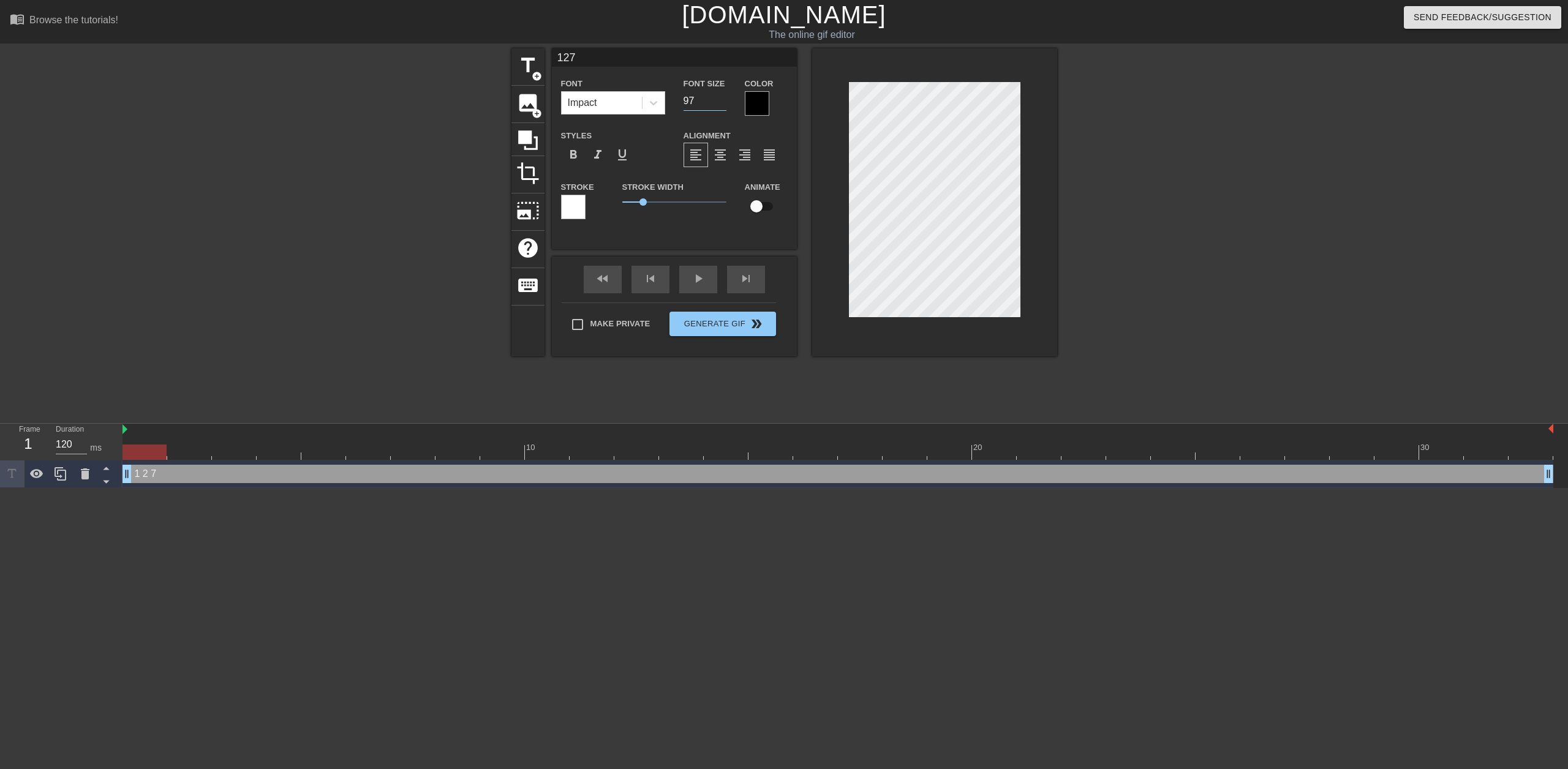
type input "97"
click at [719, 96] on input "97" at bounding box center [705, 100] width 43 height 20
type input "127"
type input "98"
click at [719, 96] on input "98" at bounding box center [705, 100] width 43 height 20
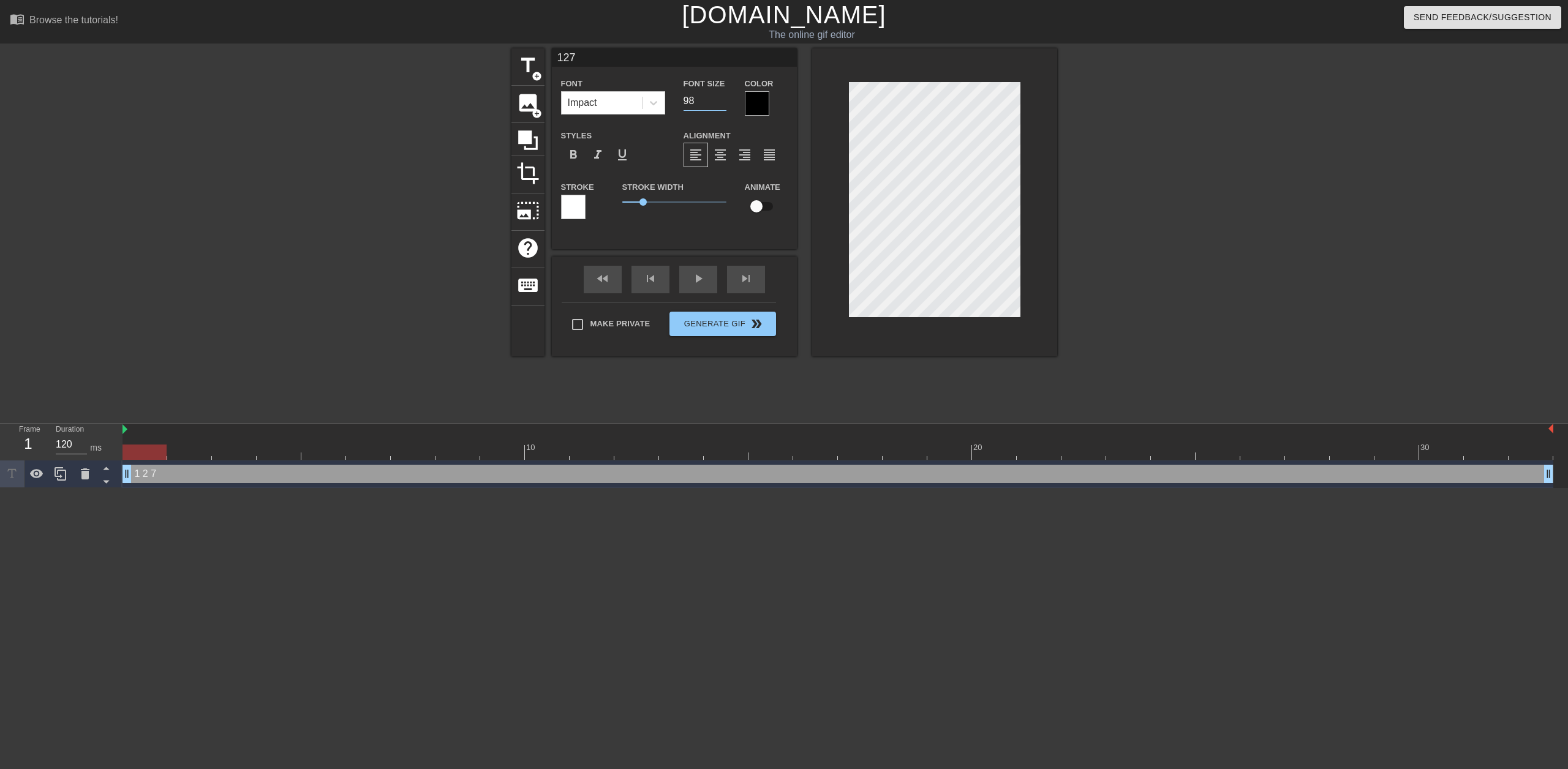
click at [760, 107] on div at bounding box center [757, 103] width 24 height 24
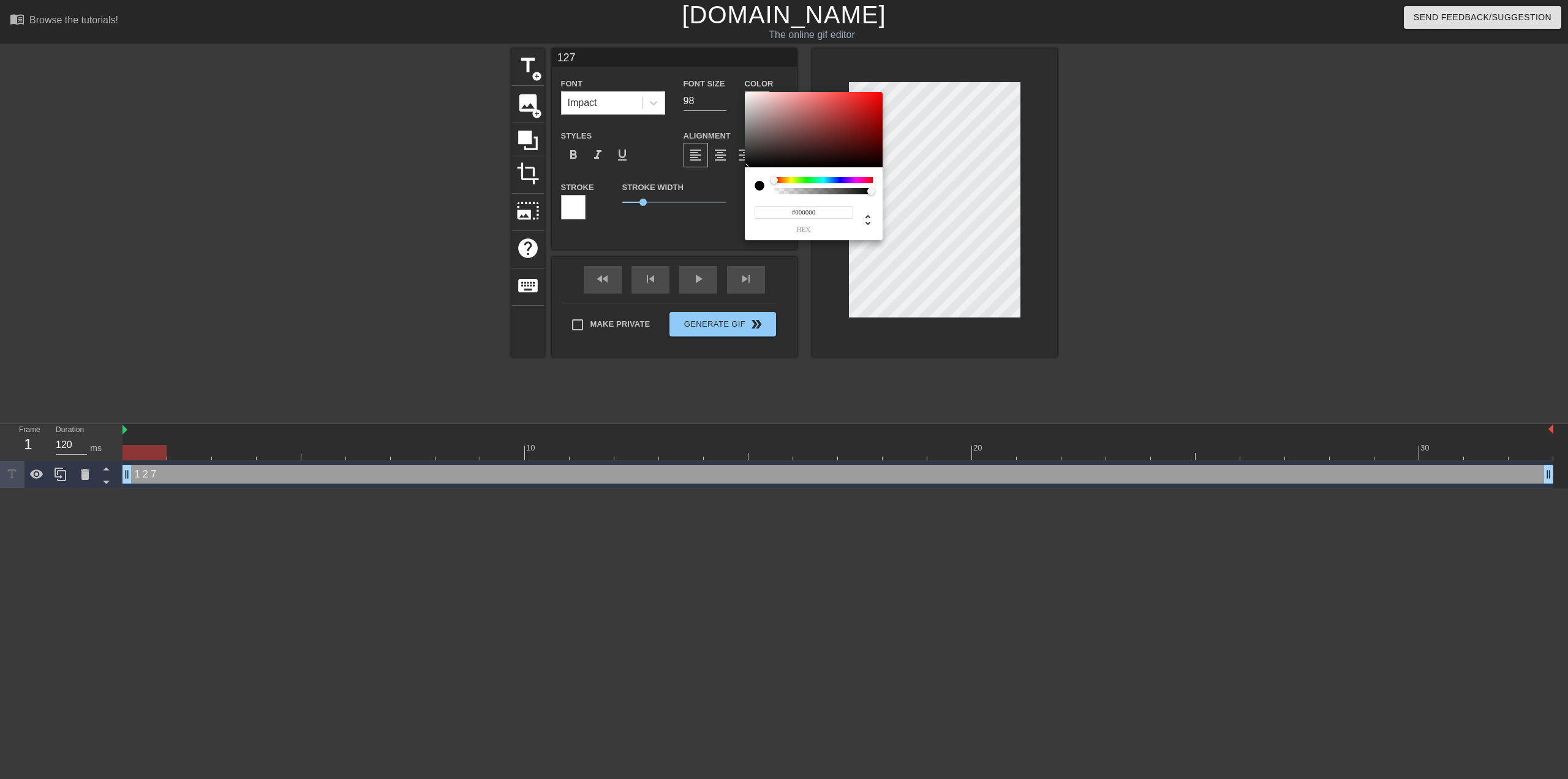
click at [809, 217] on input "#000000" at bounding box center [804, 213] width 99 height 13
click at [808, 216] on input "#000000" at bounding box center [804, 213] width 99 height 13
click at [808, 217] on input "#000000" at bounding box center [804, 213] width 99 height 13
click at [810, 219] on input "#000000" at bounding box center [804, 213] width 99 height 13
type input "#ff"
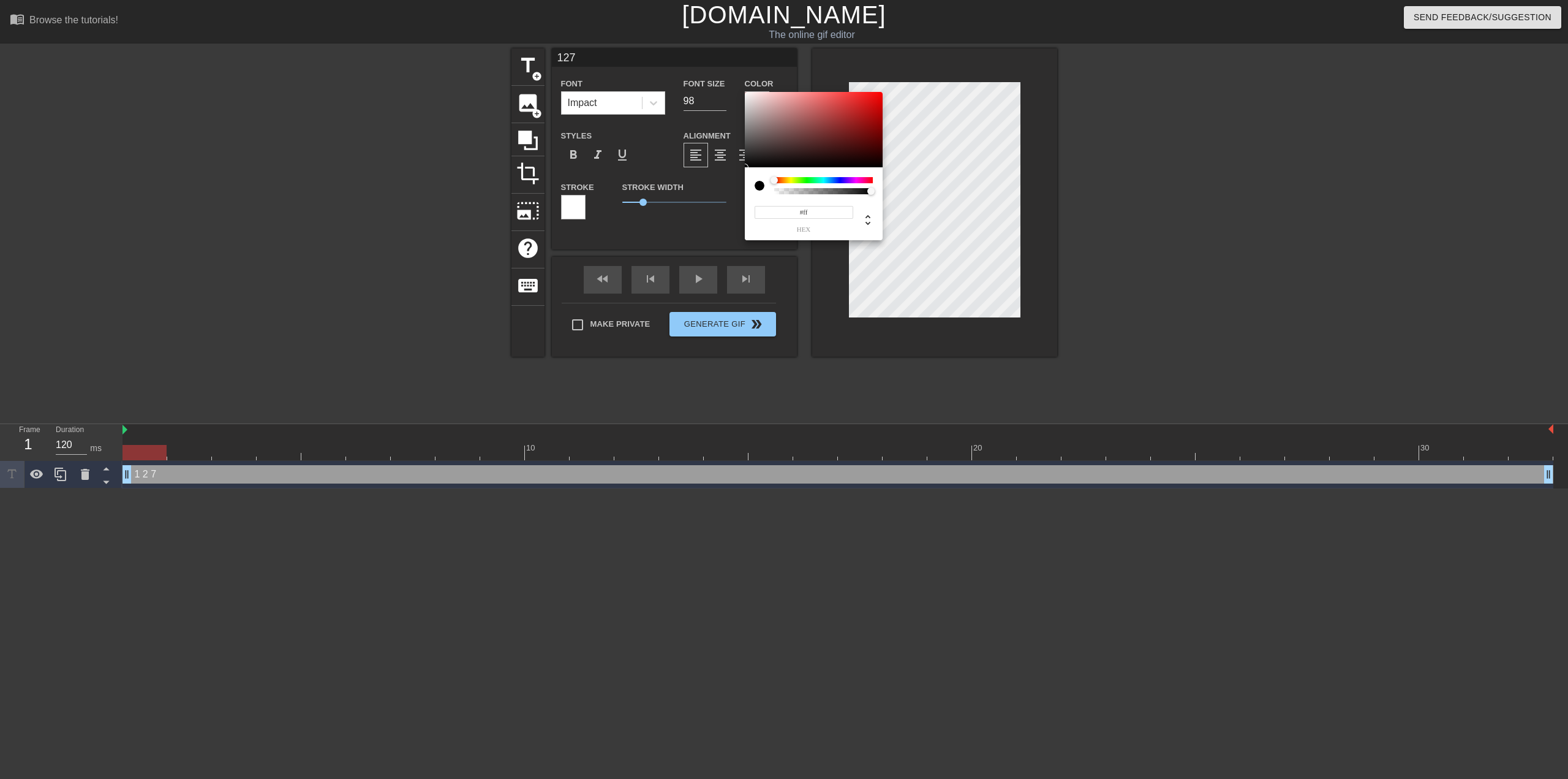
type input "127"
type input "#ff00f"
type input "127"
type input "#ff00ff"
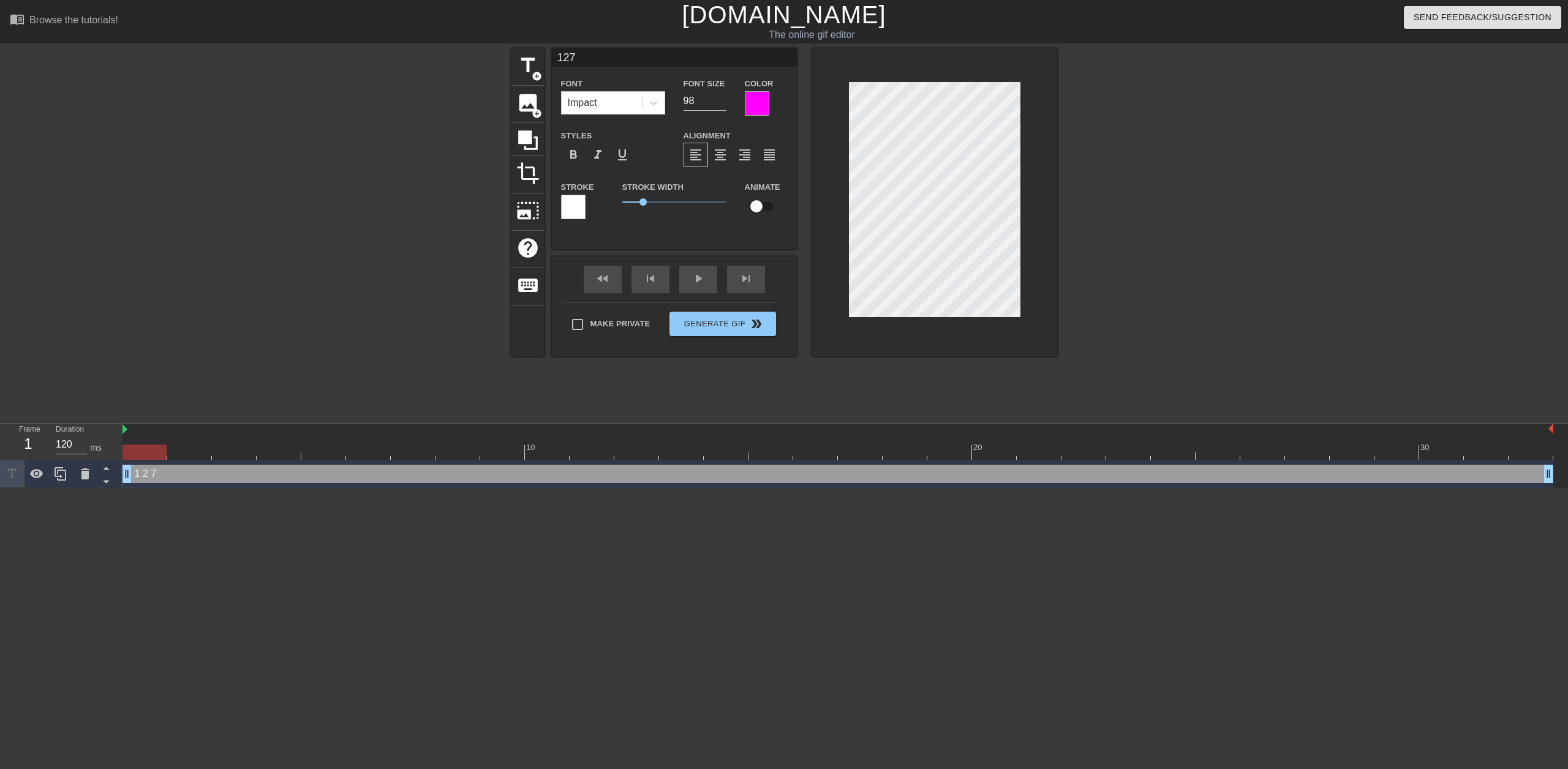
click at [565, 209] on div at bounding box center [573, 206] width 24 height 24
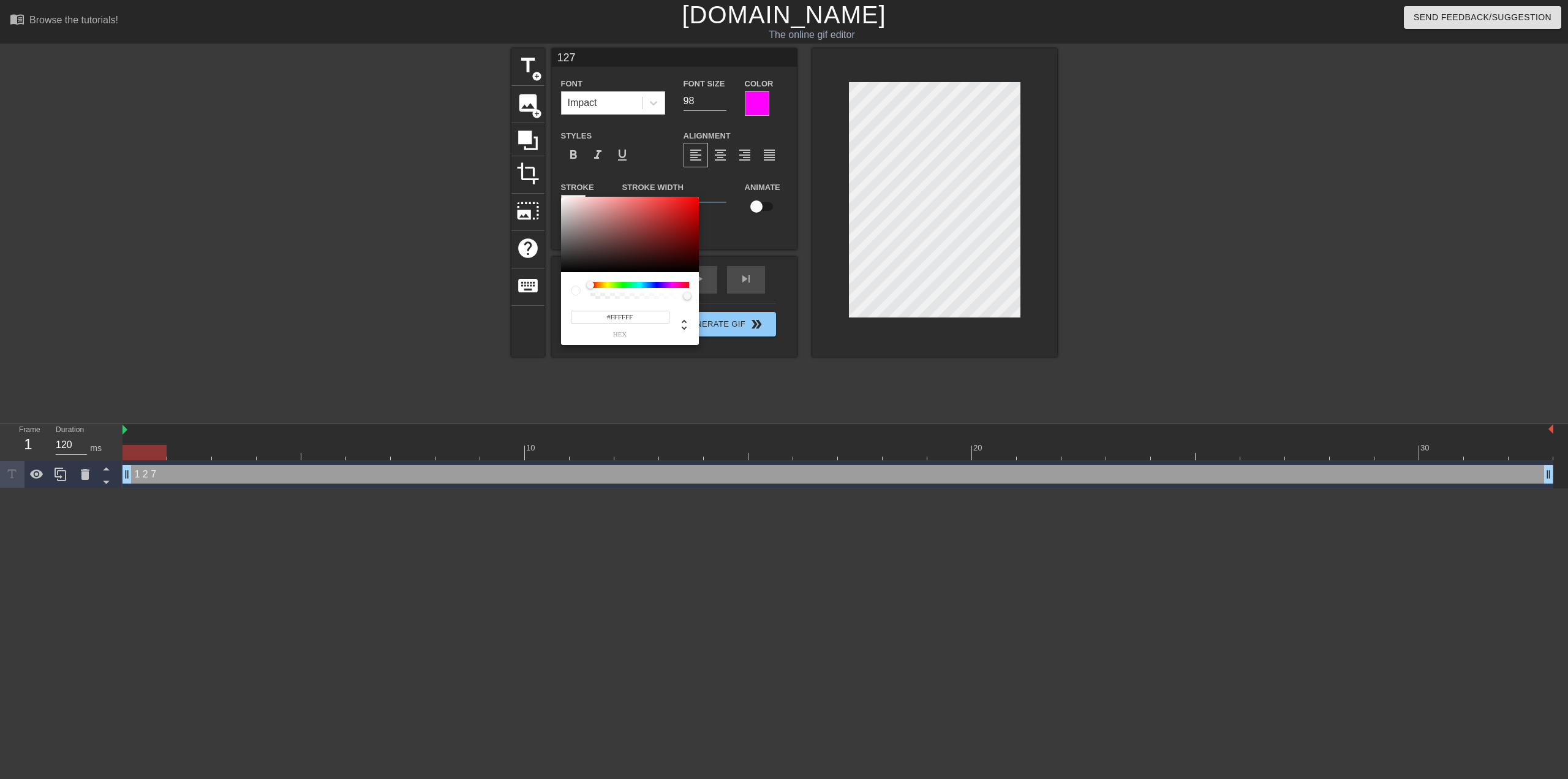
click at [626, 316] on input "#FFFFFF" at bounding box center [620, 317] width 99 height 13
click at [625, 315] on input "#FFFFFF" at bounding box center [620, 317] width 99 height 13
click at [615, 316] on input "#FFFFFF" at bounding box center [620, 317] width 99 height 13
type input "#00"
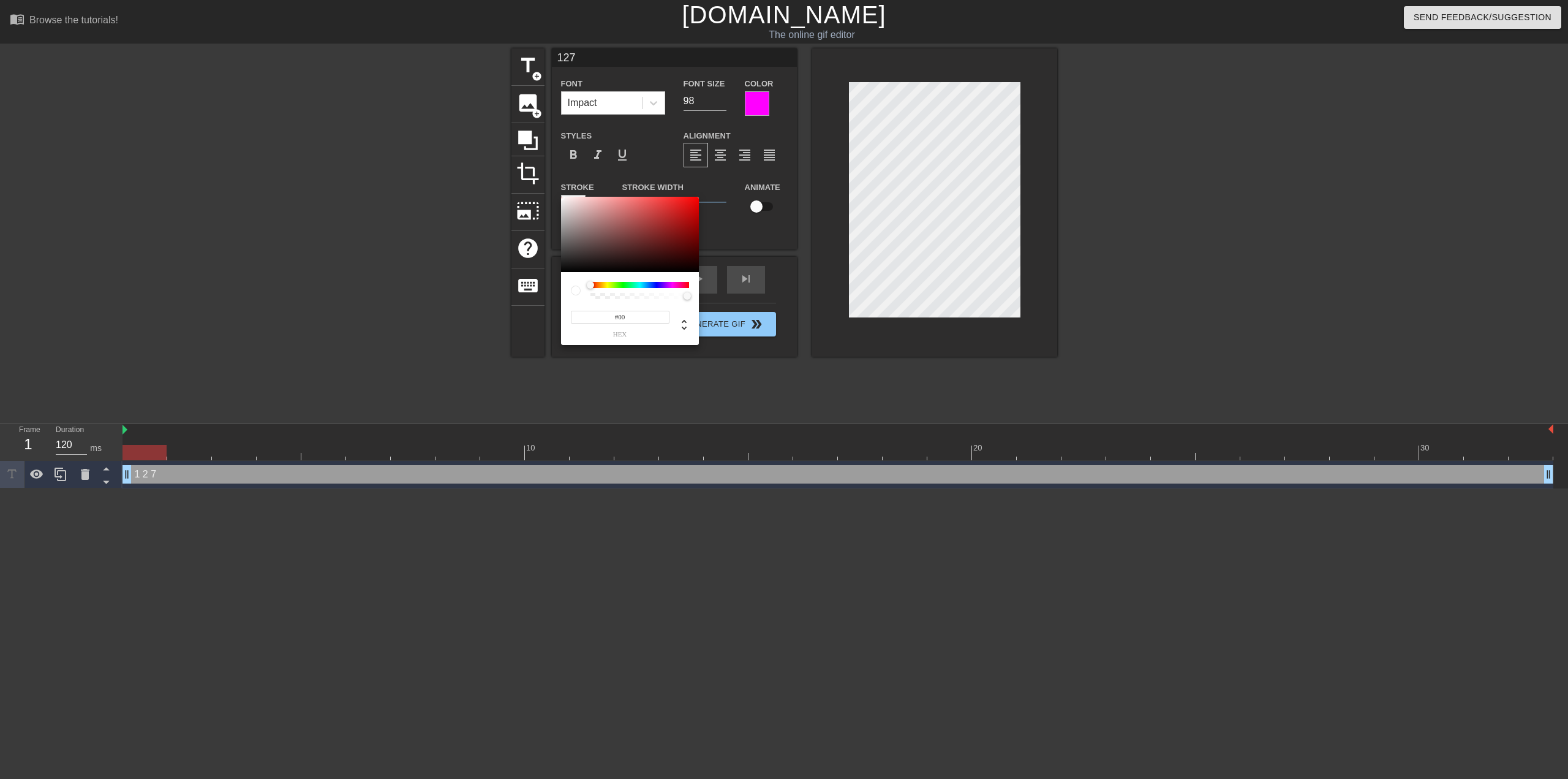
type input "127"
type input "#00ff0"
type input "127"
type input "#00ff00"
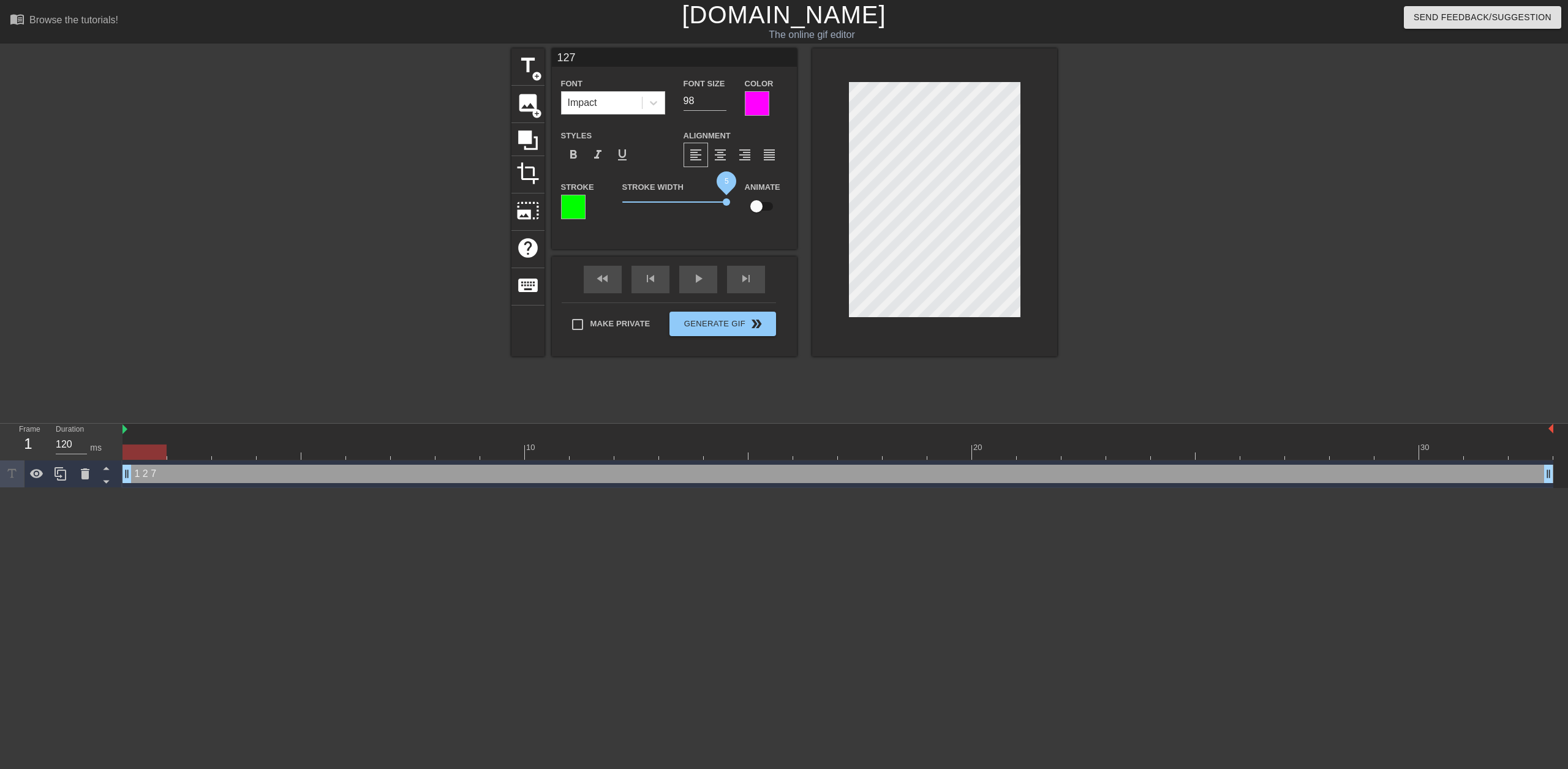
drag, startPoint x: 641, startPoint y: 201, endPoint x: 789, endPoint y: 223, distance: 149.6
click at [789, 223] on div "Stroke Stroke Width 5 Animate" at bounding box center [674, 205] width 245 height 51
type input "127"
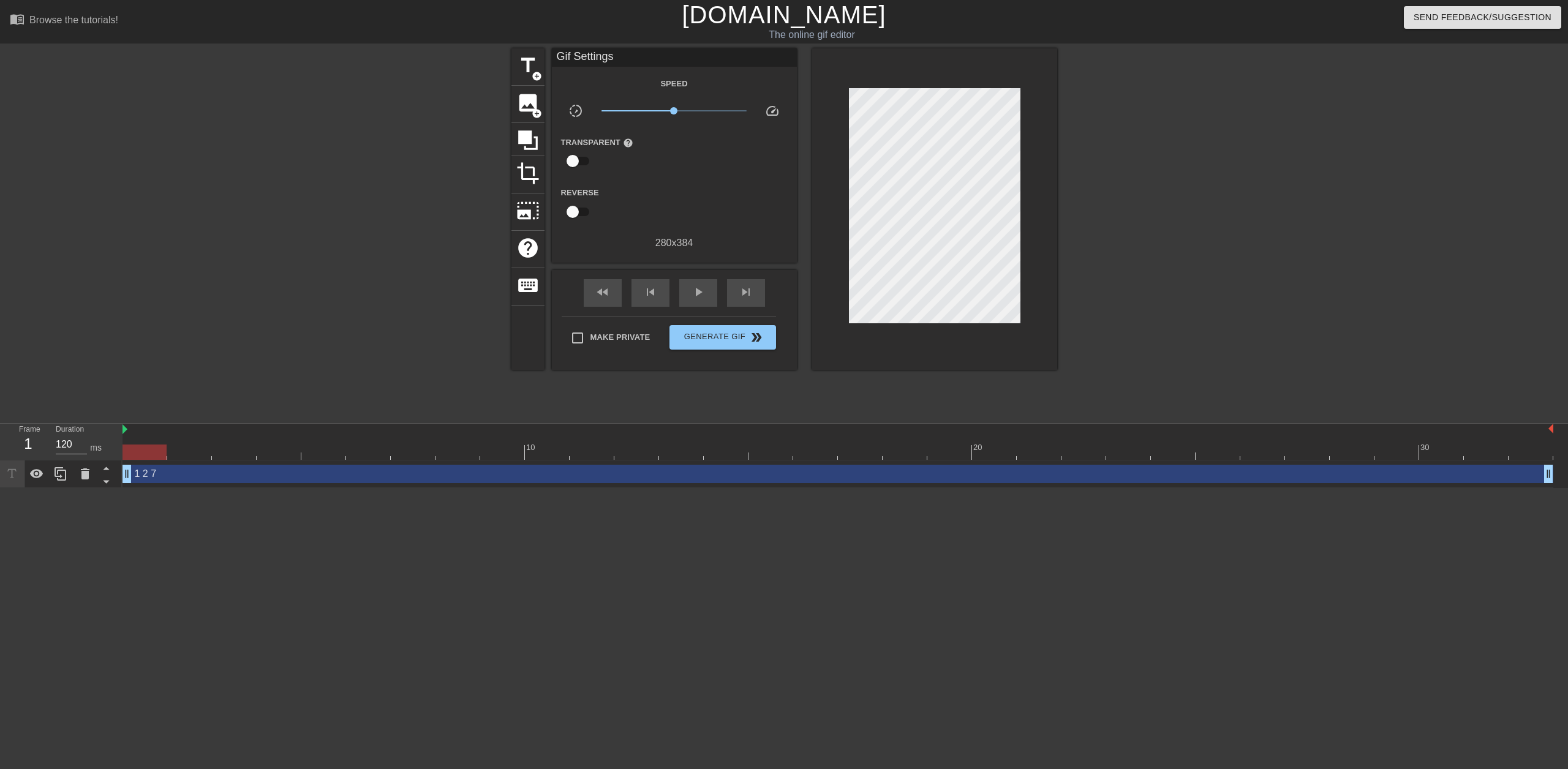
click at [420, 252] on div at bounding box center [405, 232] width 183 height 368
drag, startPoint x: 161, startPoint y: 454, endPoint x: 100, endPoint y: 393, distance: 86.3
click at [126, 362] on div "menu_book Browse the tutorials! [DOMAIN_NAME] The online gif editor Send Feedba…" at bounding box center [784, 244] width 1568 height 488
click at [713, 343] on span "Generate Gif double_arrow" at bounding box center [722, 337] width 96 height 15
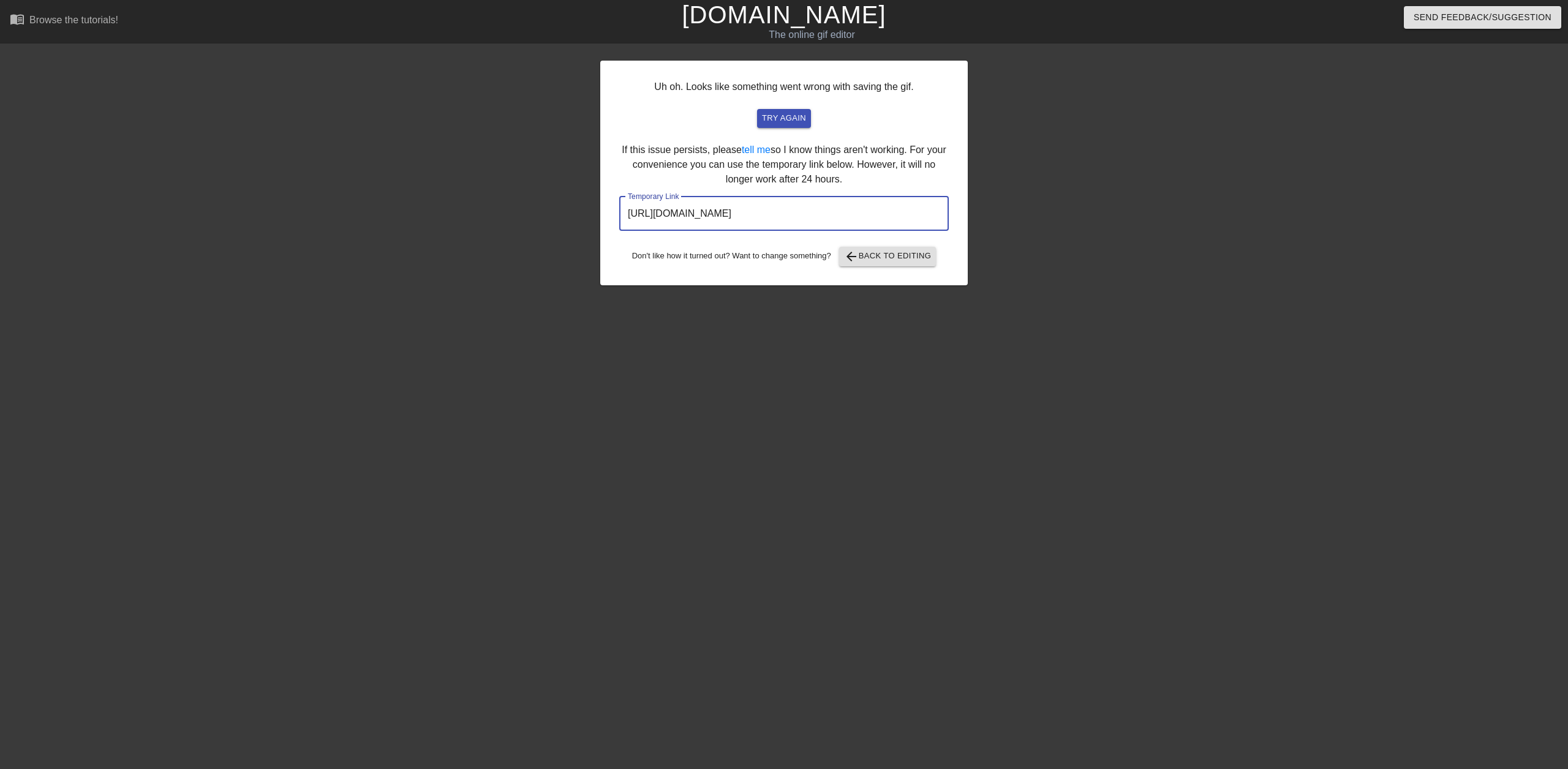
drag, startPoint x: 896, startPoint y: 214, endPoint x: 419, endPoint y: 203, distance: 477.1
click at [424, 203] on div "Uh oh. Looks like something went wrong with saving the gif. try again If this i…" at bounding box center [784, 232] width 1568 height 368
